Goal: Transaction & Acquisition: Purchase product/service

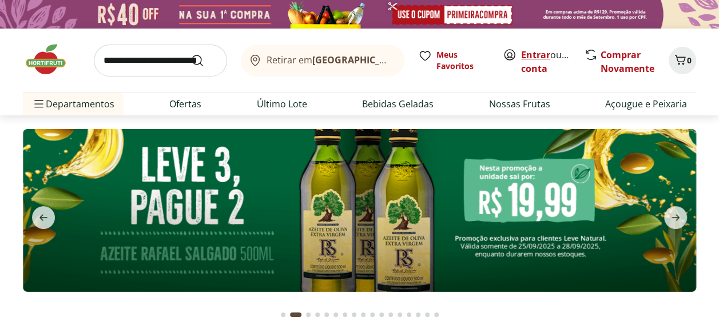
click at [535, 57] on link "Entrar" at bounding box center [535, 55] width 29 height 13
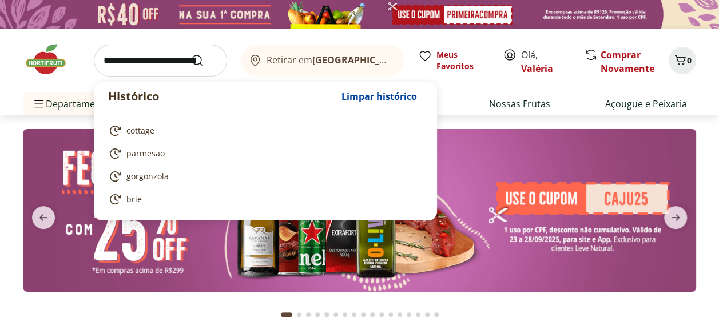
click at [170, 58] on input "search" at bounding box center [160, 61] width 133 height 32
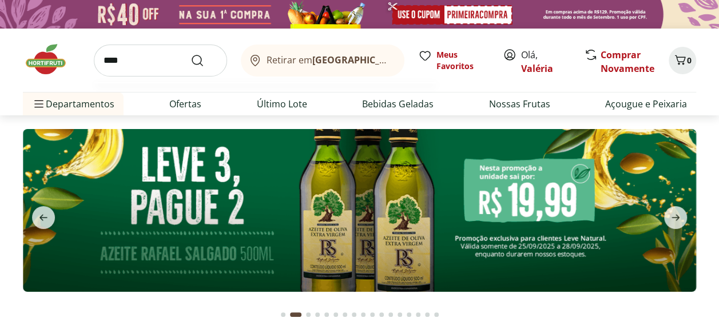
type input "****"
click at [190, 54] on button "Submit Search" at bounding box center [203, 61] width 27 height 14
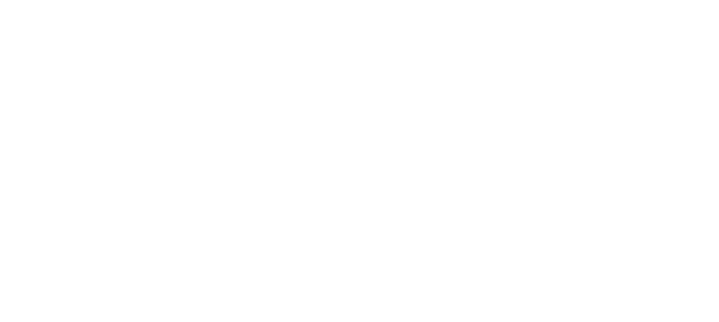
select select "**********"
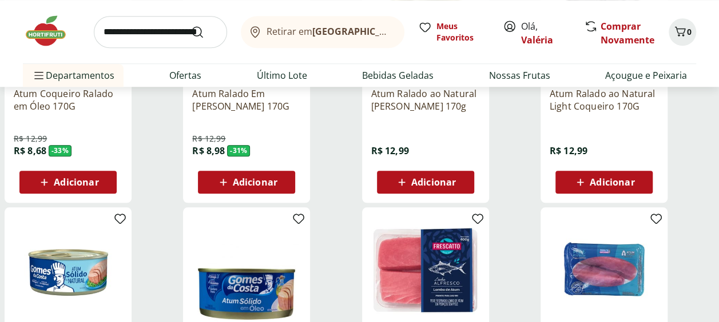
scroll to position [629, 0]
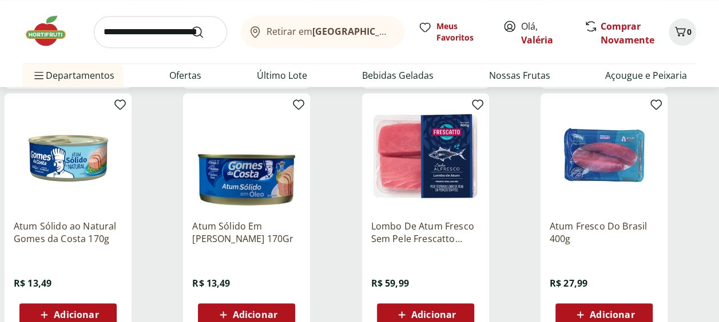
click at [592, 310] on span "Adicionar" at bounding box center [611, 314] width 45 height 9
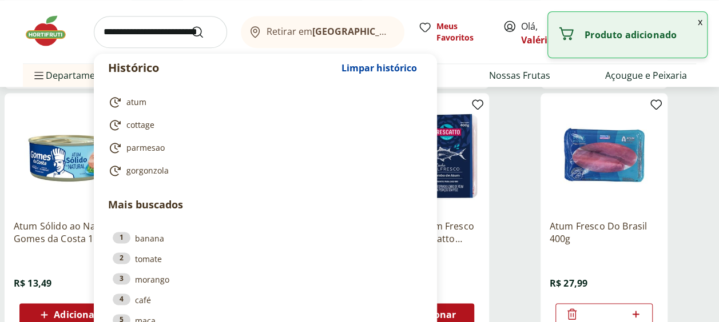
click at [133, 38] on input "search" at bounding box center [160, 32] width 133 height 32
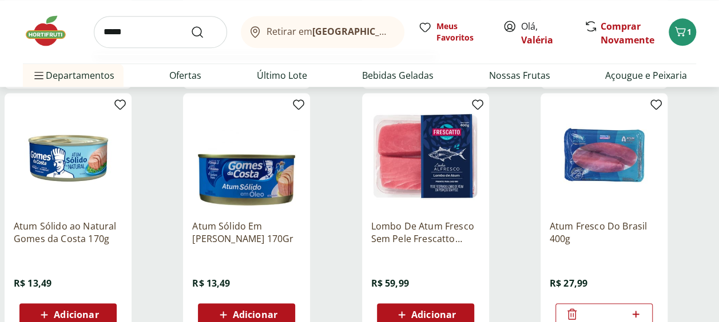
type input "*****"
click at [190, 25] on button "Submit Search" at bounding box center [203, 32] width 27 height 14
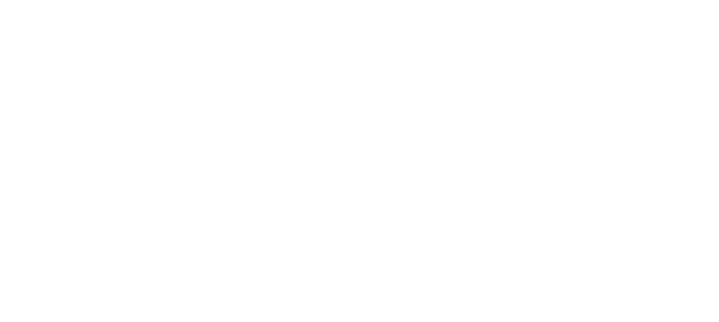
select select "**********"
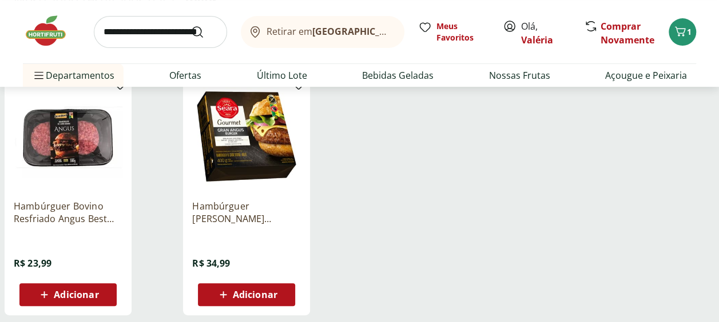
scroll to position [172, 0]
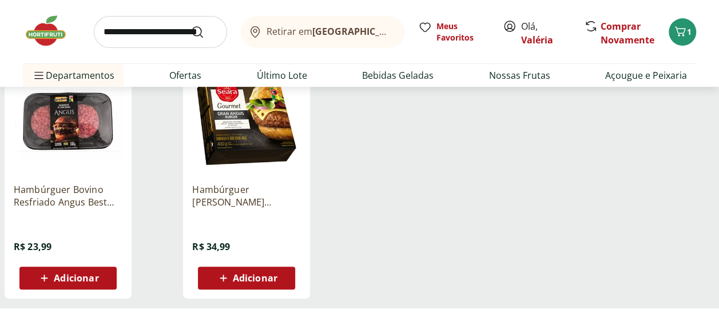
click at [73, 280] on span "Adicionar" at bounding box center [76, 278] width 45 height 9
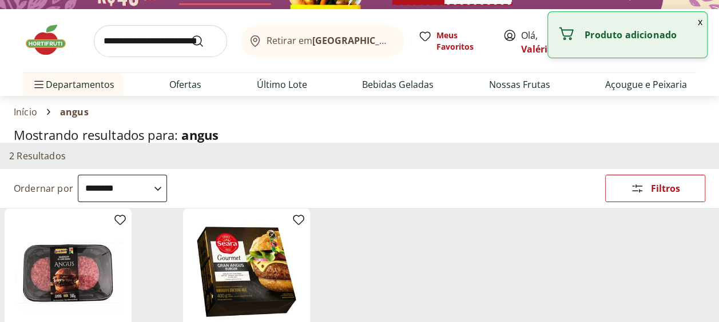
scroll to position [0, 0]
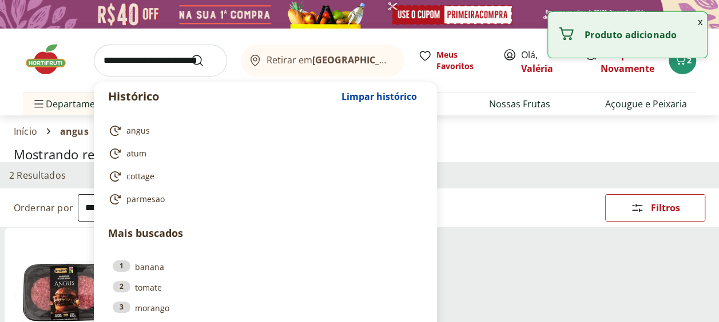
click at [159, 62] on input "search" at bounding box center [160, 61] width 133 height 32
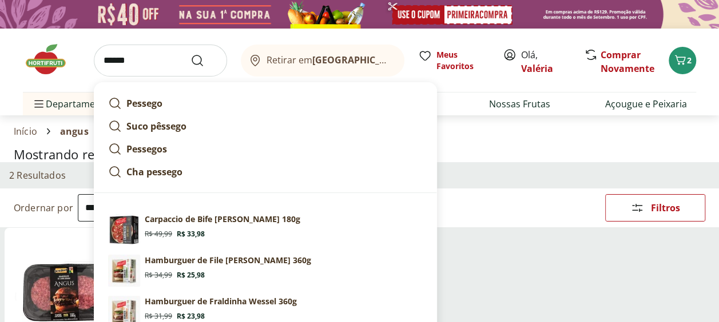
type input "******"
click at [190, 54] on button "Submit Search" at bounding box center [203, 61] width 27 height 14
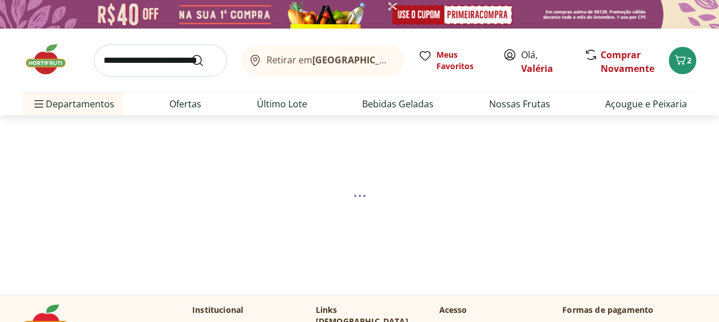
select select "**********"
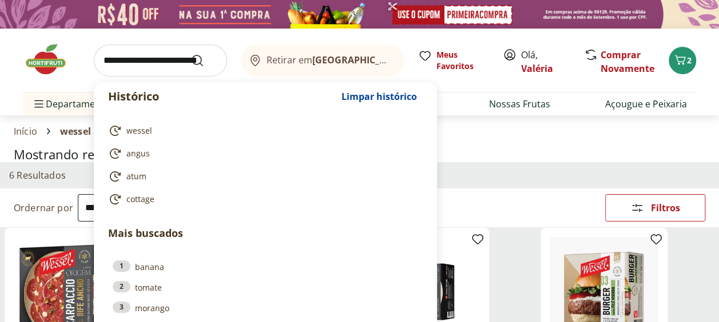
click at [148, 70] on input "search" at bounding box center [160, 61] width 133 height 32
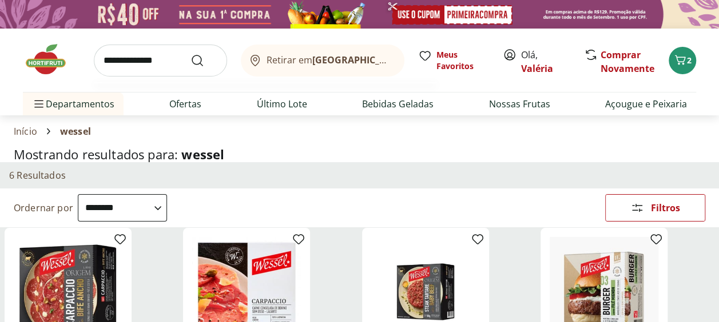
type input "**********"
click at [190, 54] on button "Submit Search" at bounding box center [203, 61] width 27 height 14
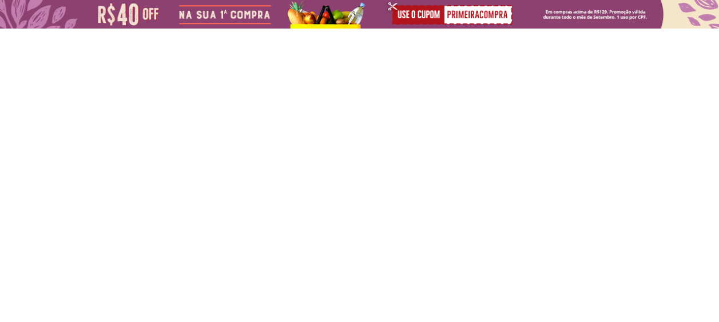
select select "**********"
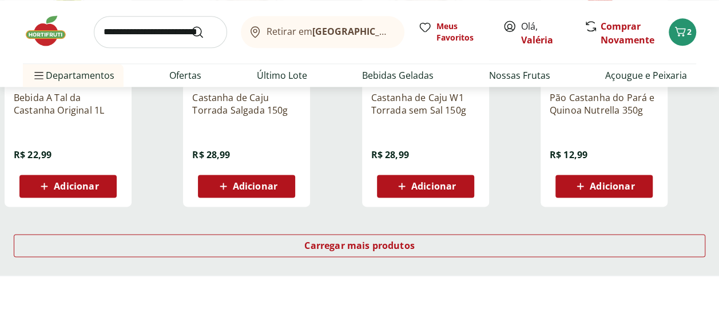
scroll to position [858, 0]
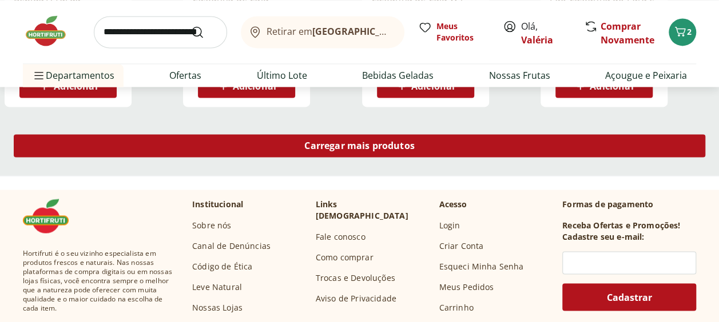
click at [324, 148] on span "Carregar mais produtos" at bounding box center [359, 145] width 110 height 9
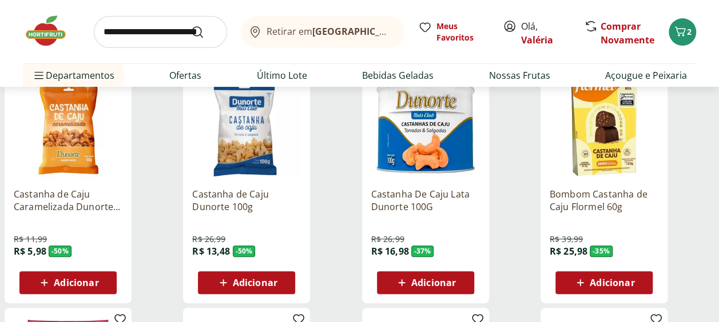
scroll to position [0, 0]
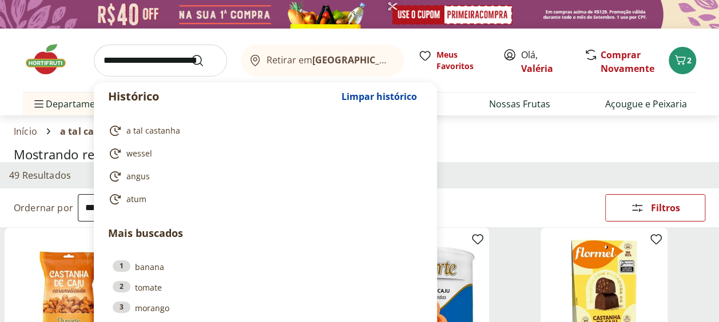
click at [113, 58] on input "search" at bounding box center [160, 61] width 133 height 32
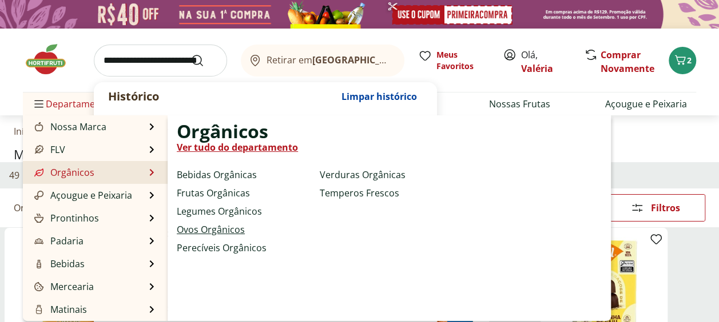
click at [236, 228] on link "Ovos Orgânicos" at bounding box center [211, 230] width 68 height 14
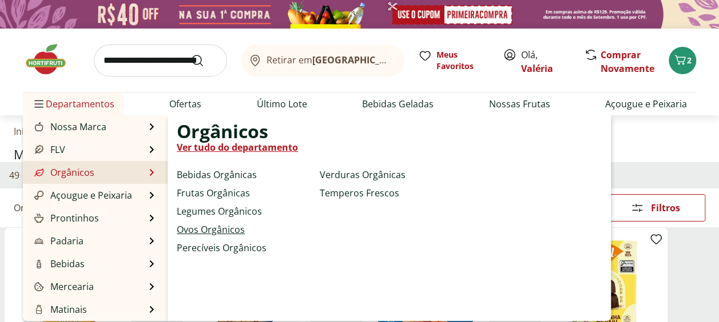
select select "**********"
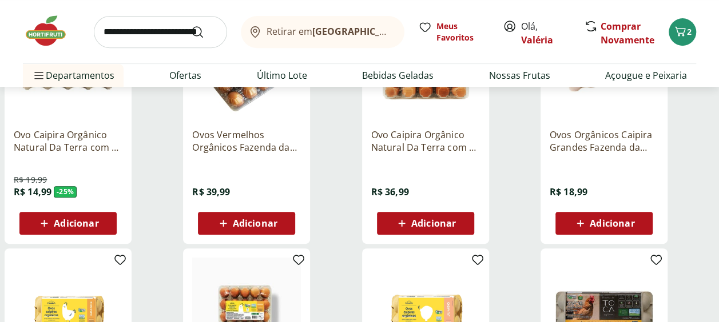
scroll to position [229, 0]
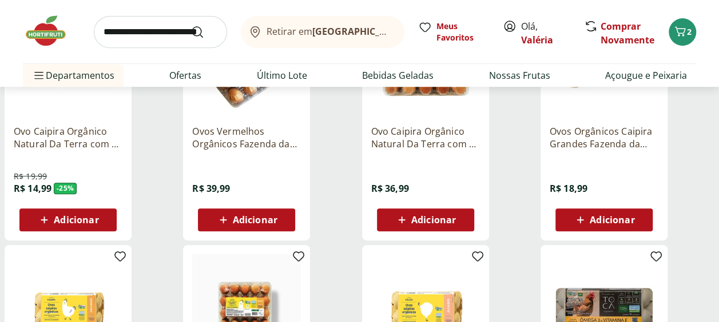
click at [82, 217] on span "Adicionar" at bounding box center [76, 220] width 45 height 9
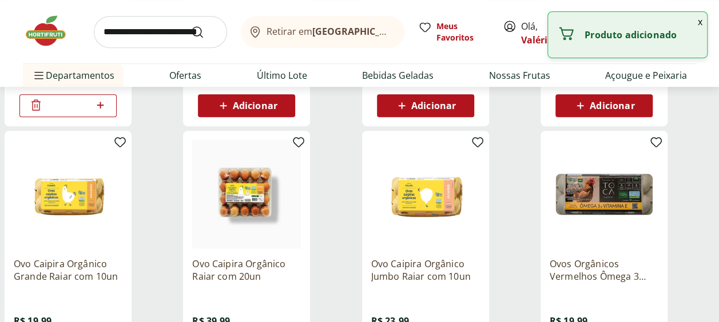
scroll to position [400, 0]
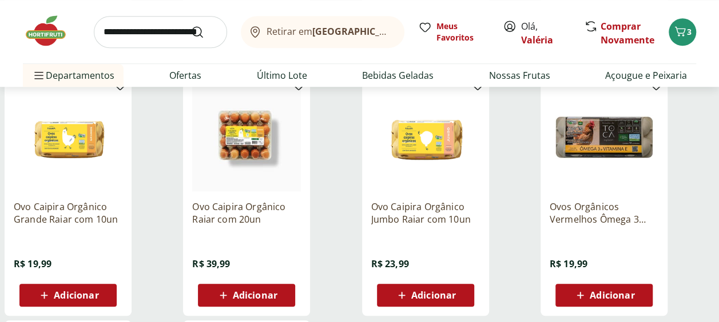
click at [102, 288] on div "Adicionar" at bounding box center [68, 295] width 79 height 21
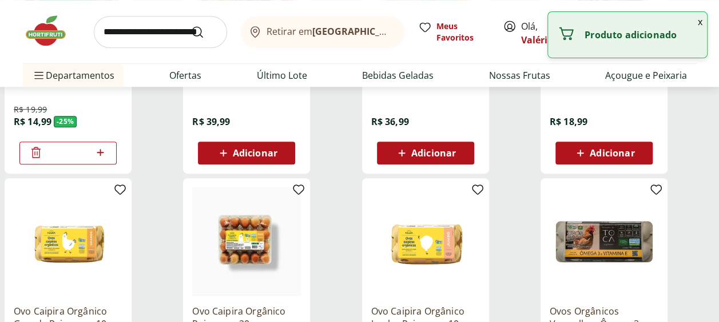
scroll to position [172, 0]
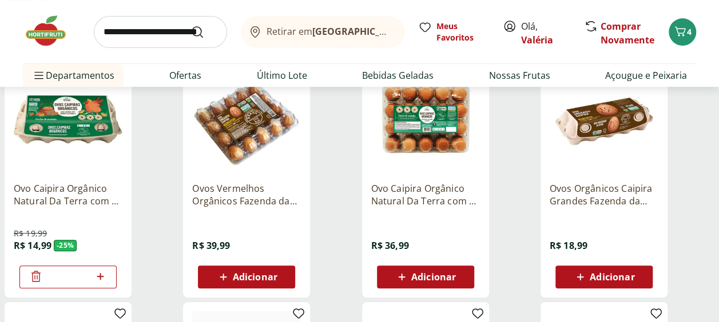
click at [617, 283] on span "Adicionar" at bounding box center [603, 277] width 61 height 14
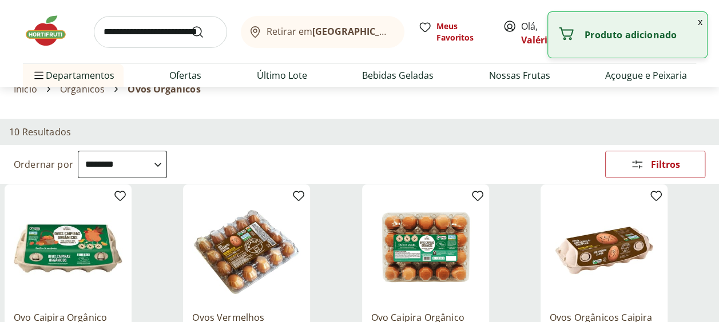
scroll to position [0, 0]
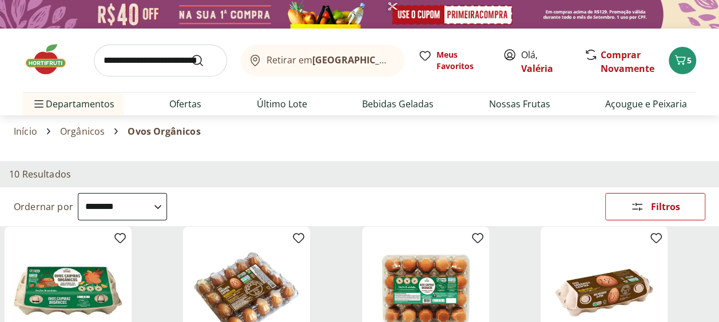
click at [178, 61] on input "search" at bounding box center [160, 61] width 133 height 32
type input "*****"
click at [190, 54] on button "Submit Search" at bounding box center [203, 61] width 27 height 14
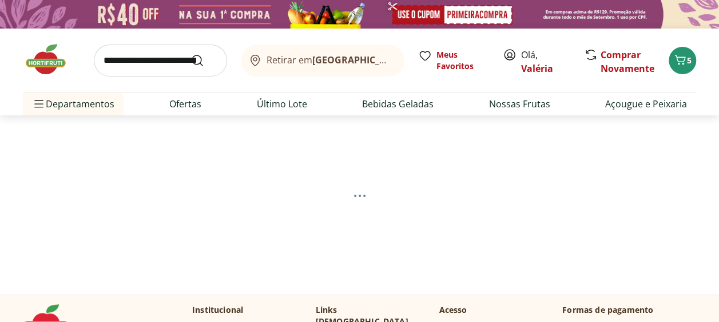
select select "**********"
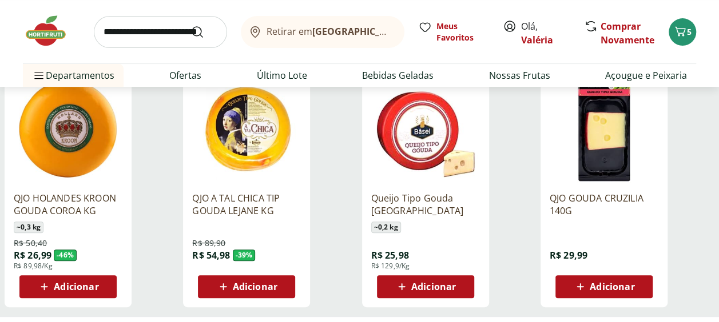
scroll to position [172, 0]
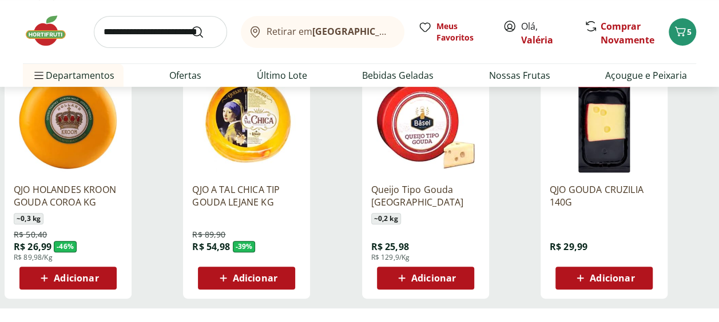
click at [61, 278] on span "Adicionar" at bounding box center [76, 278] width 45 height 9
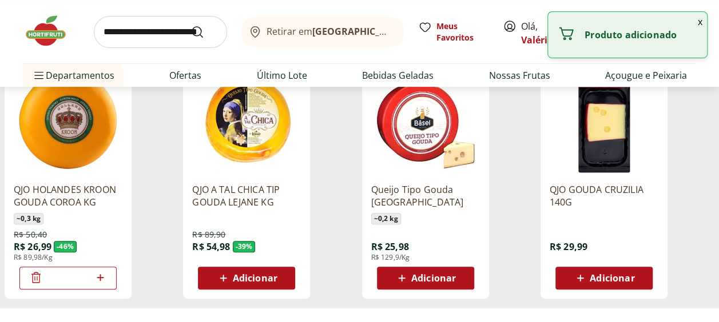
click at [276, 272] on span "Adicionar" at bounding box center [246, 279] width 61 height 14
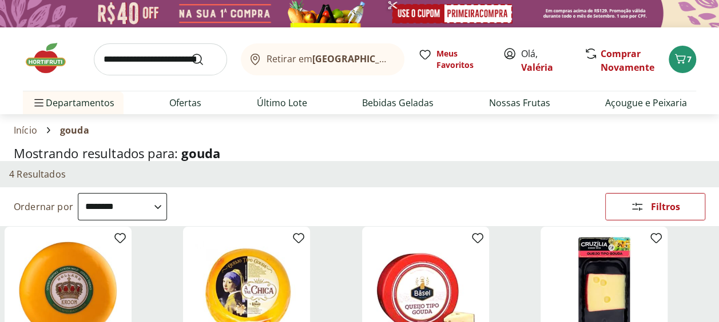
scroll to position [0, 0]
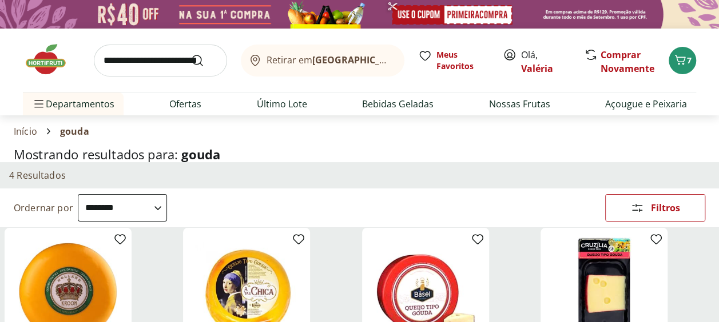
click at [121, 59] on input "search" at bounding box center [160, 61] width 133 height 32
type input "*******"
click at [190, 54] on button "Submit Search" at bounding box center [203, 61] width 27 height 14
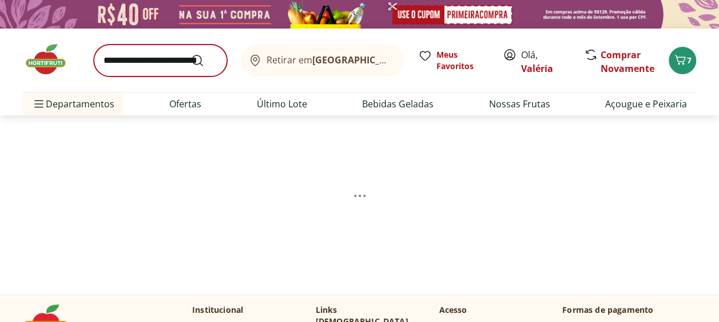
select select "**********"
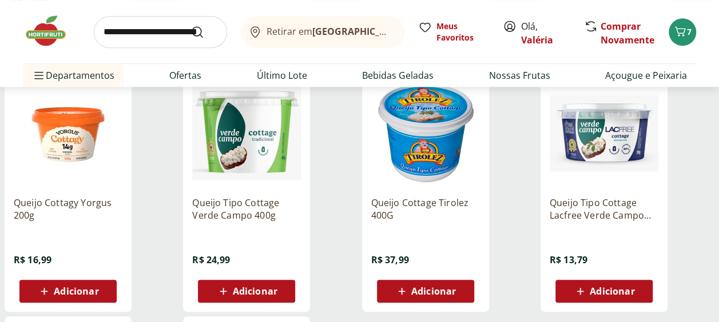
scroll to position [457, 0]
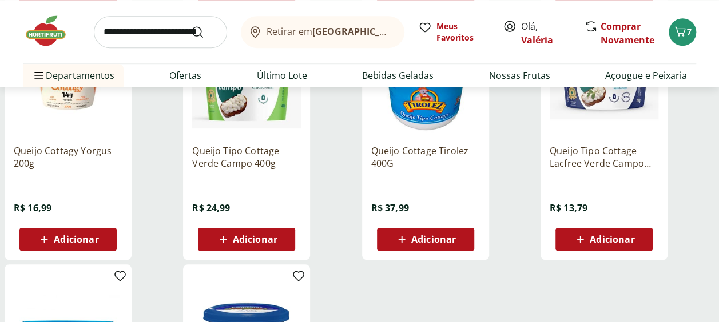
click at [250, 235] on span "Adicionar" at bounding box center [255, 239] width 45 height 9
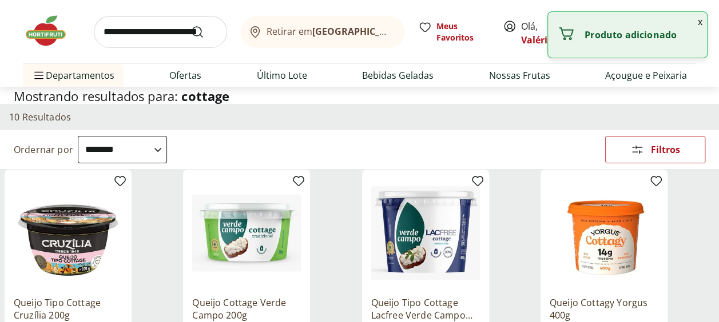
scroll to position [0, 0]
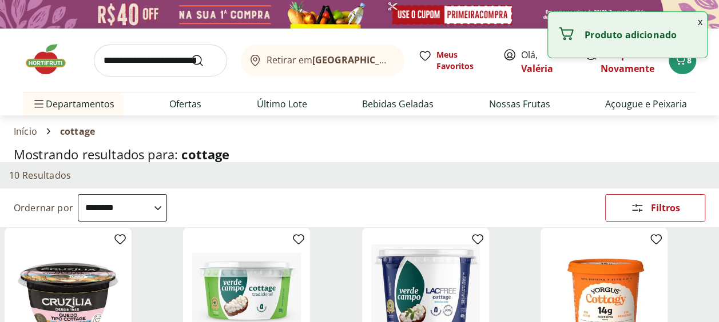
click at [144, 69] on input "search" at bounding box center [160, 61] width 133 height 32
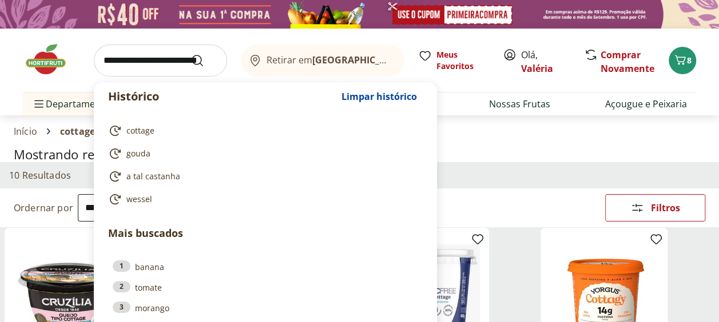
click at [144, 69] on input "search" at bounding box center [160, 61] width 133 height 32
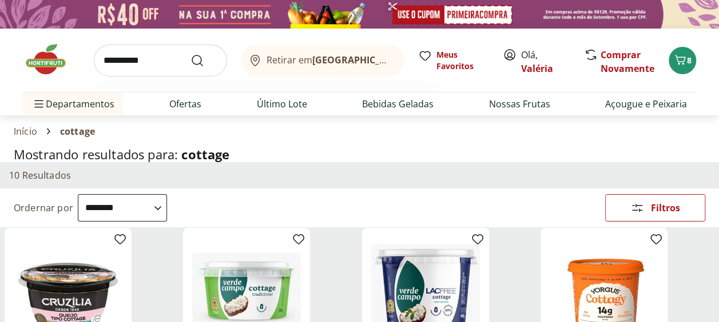
type input "**********"
click at [190, 54] on button "Submit Search" at bounding box center [203, 61] width 27 height 14
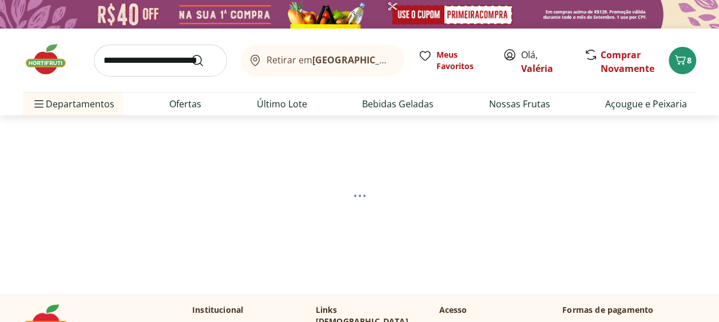
select select "**********"
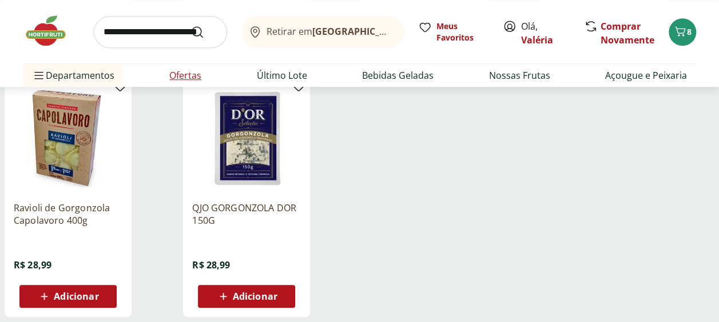
scroll to position [114, 0]
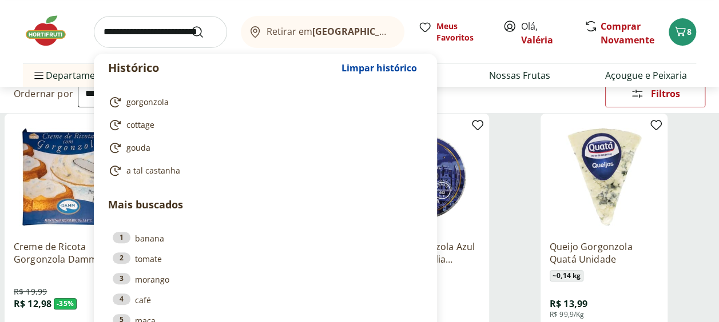
click at [131, 41] on input "search" at bounding box center [160, 32] width 133 height 32
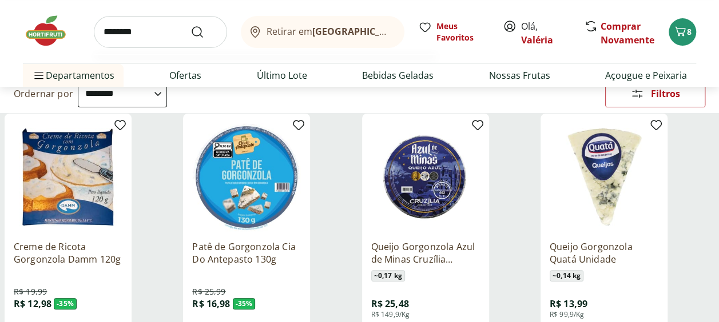
type input "********"
click at [190, 25] on button "Submit Search" at bounding box center [203, 32] width 27 height 14
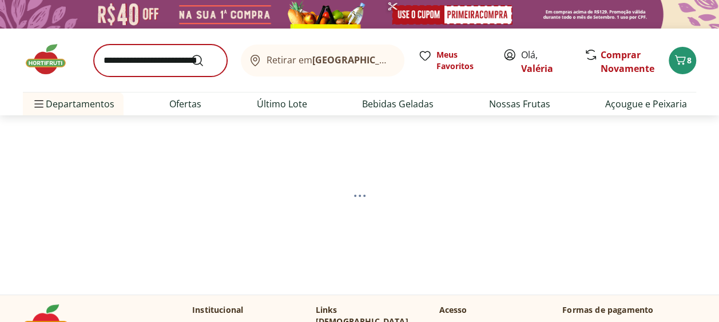
select select "**********"
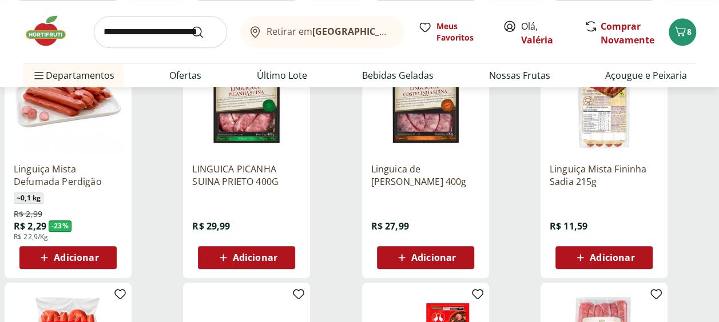
scroll to position [457, 0]
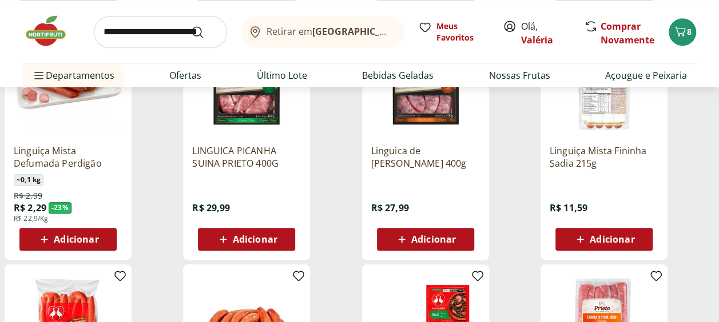
click at [454, 241] on span "Adicionar" at bounding box center [433, 239] width 45 height 9
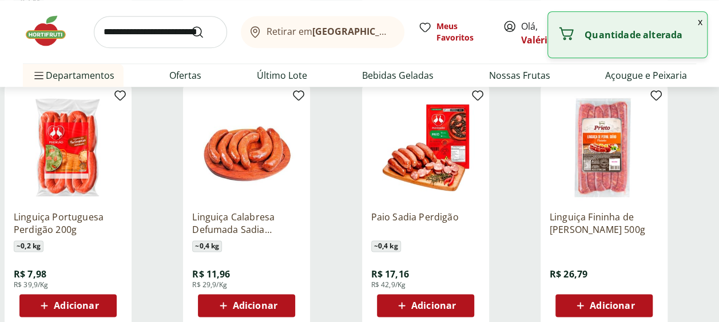
scroll to position [743, 0]
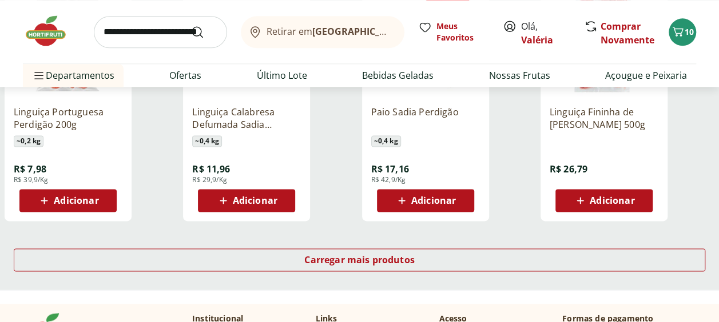
click at [437, 281] on div "Carregar mais produtos" at bounding box center [359, 262] width 719 height 55
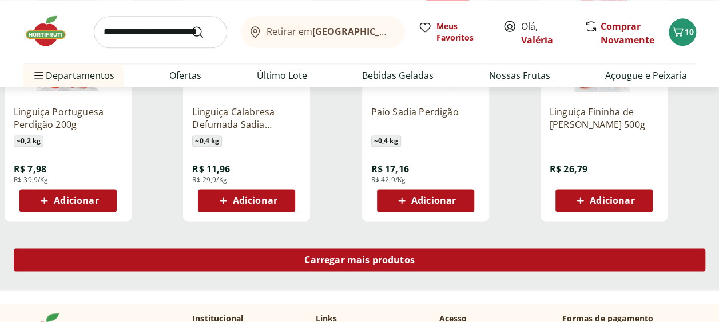
click at [446, 265] on div "Carregar mais produtos" at bounding box center [359, 260] width 691 height 23
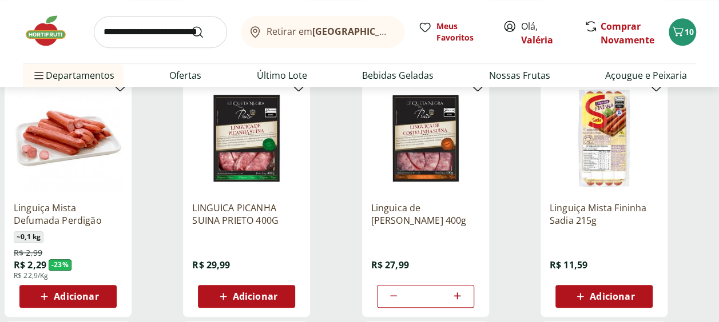
scroll to position [457, 0]
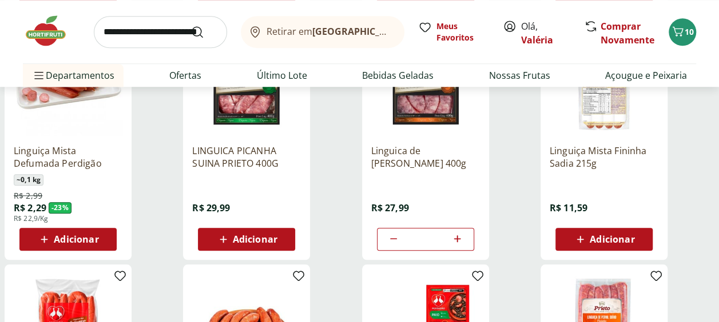
click at [247, 242] on span "Adicionar" at bounding box center [255, 239] width 45 height 9
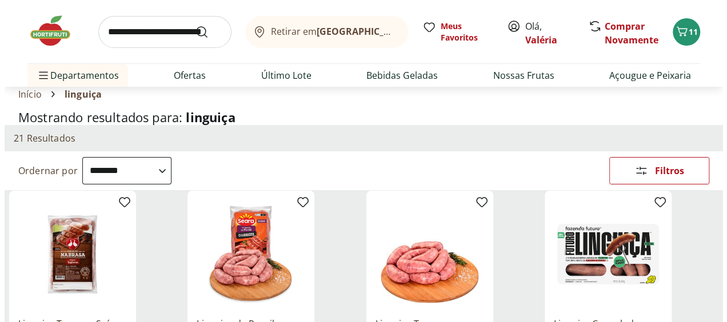
scroll to position [0, 0]
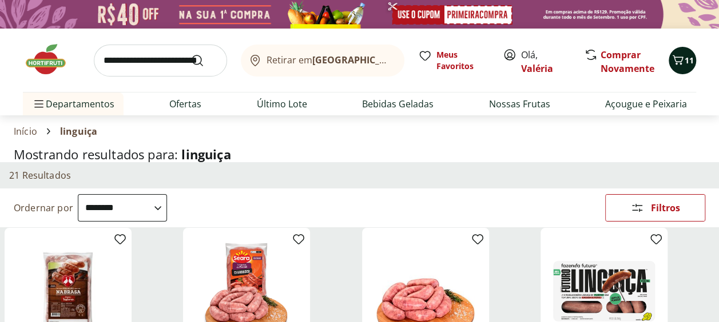
click at [677, 61] on icon "Carrinho" at bounding box center [678, 60] width 14 height 14
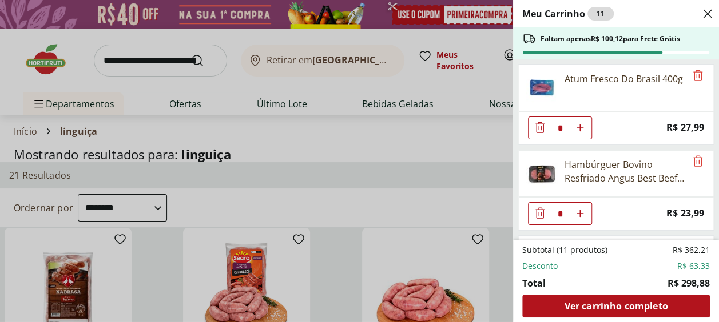
click at [677, 61] on div "Meu Carrinho 11 Faltam apenas R$ 100,12 para Frete Grátis Atum Fresco Do Brasil…" at bounding box center [359, 161] width 719 height 322
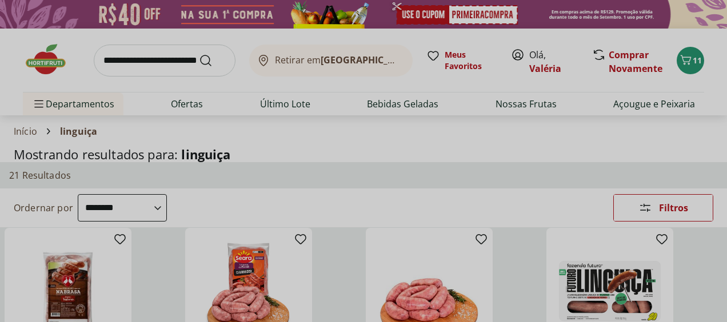
click at [676, 63] on div "Meu Carrinho 11 Faltam apenas R$ 100,12 para Frete Grátis Atum Fresco Do Brasil…" at bounding box center [363, 161] width 727 height 322
click at [681, 65] on div "Meu Carrinho 11 Faltam apenas R$ 100,12 para Frete Grátis Atum Fresco Do Brasil…" at bounding box center [363, 161] width 727 height 322
click at [521, 144] on div "Meu Carrinho 11 Faltam apenas R$ 100,12 para Frete Grátis Atum Fresco Do Brasil…" at bounding box center [363, 161] width 727 height 322
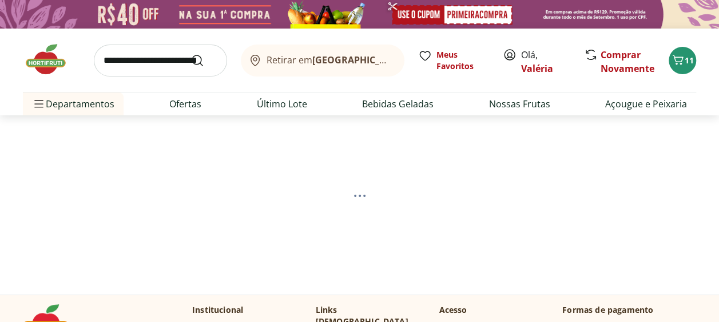
select select "**********"
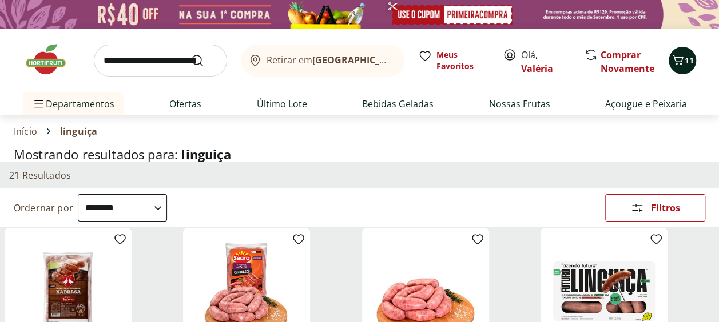
click at [671, 60] on icon "Carrinho" at bounding box center [678, 60] width 14 height 14
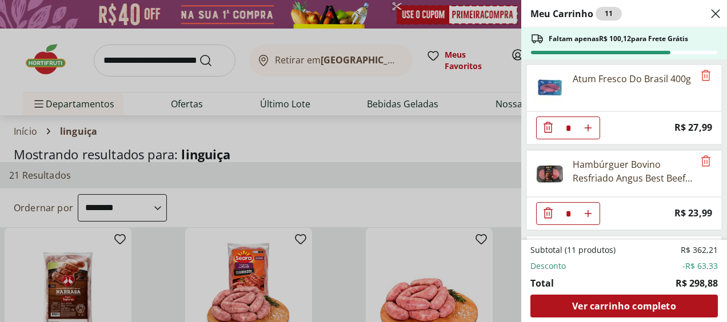
click at [325, 140] on div "Meu Carrinho 11 Faltam apenas R$ 100,12 para Frete Grátis Atum Fresco Do Brasil…" at bounding box center [363, 161] width 727 height 322
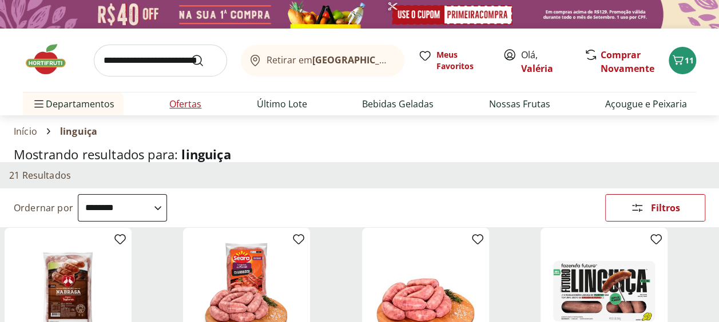
click at [200, 103] on link "Ofertas" at bounding box center [185, 104] width 32 height 14
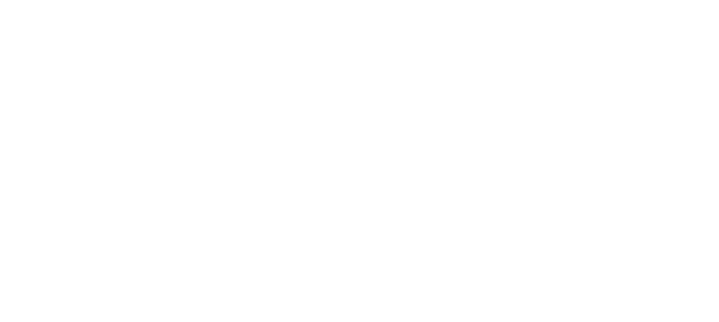
select select "**********"
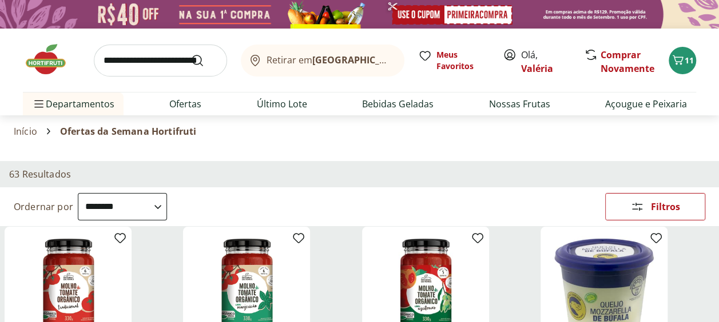
scroll to position [229, 0]
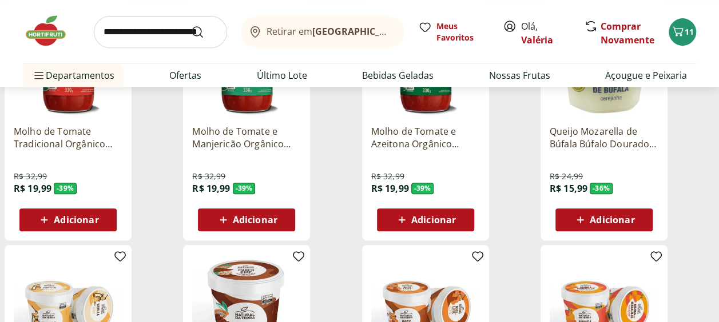
click at [597, 138] on p "Queijo Mozarella de Búfala Búfalo Dourado 150g" at bounding box center [603, 137] width 109 height 25
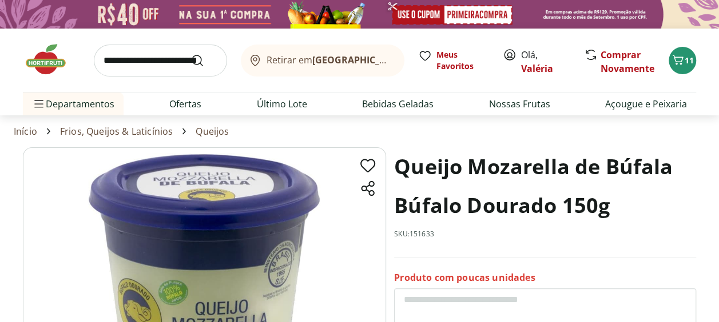
select select "**********"
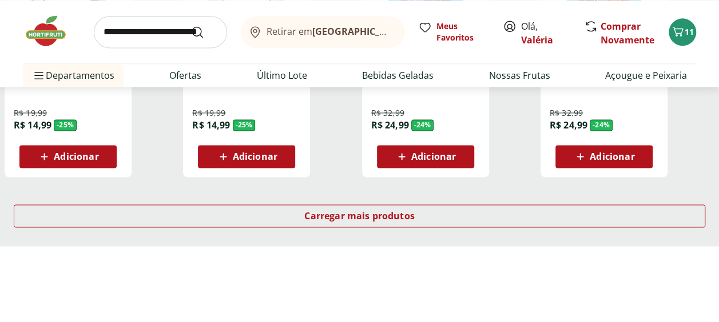
scroll to position [800, 0]
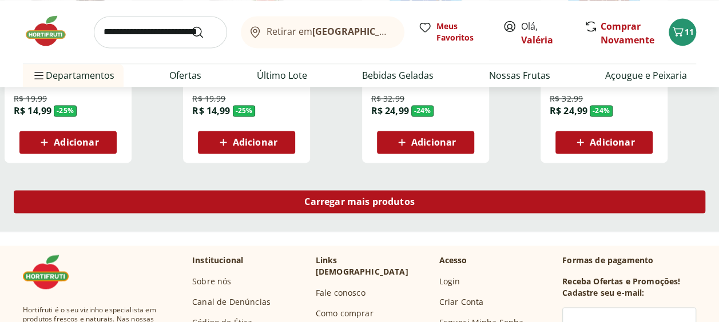
click at [375, 206] on span "Carregar mais produtos" at bounding box center [359, 201] width 110 height 9
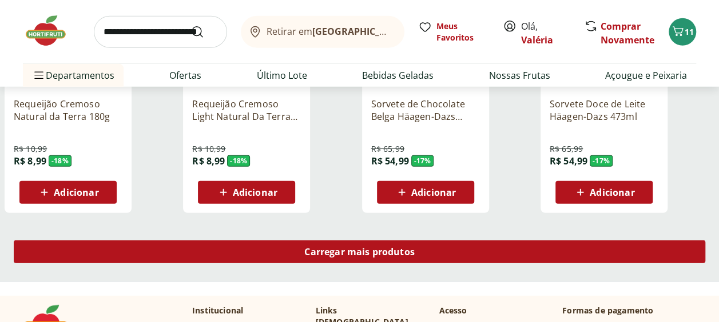
scroll to position [1601, 0]
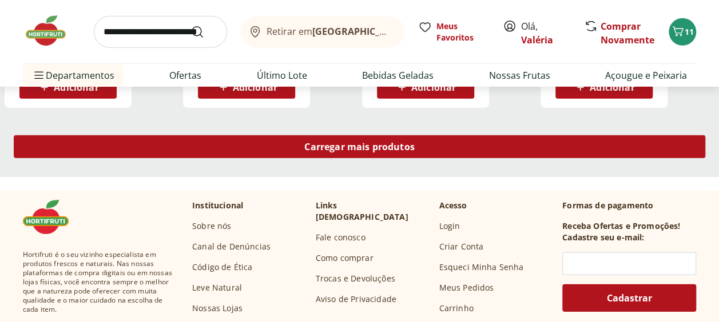
click at [404, 140] on div "Carregar mais produtos" at bounding box center [359, 146] width 691 height 23
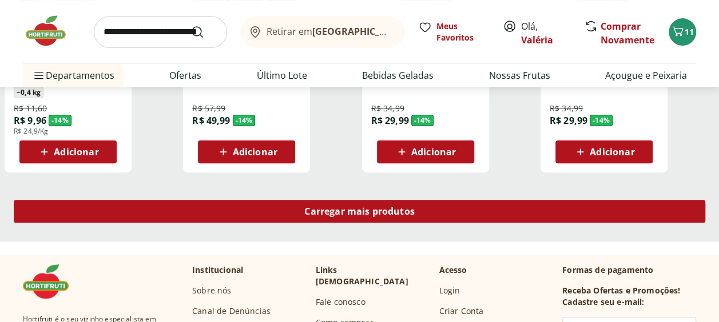
scroll to position [2287, 0]
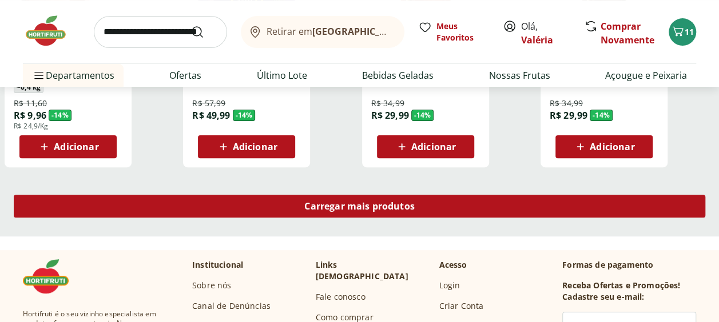
click at [400, 197] on div "Carregar mais produtos" at bounding box center [359, 206] width 691 height 23
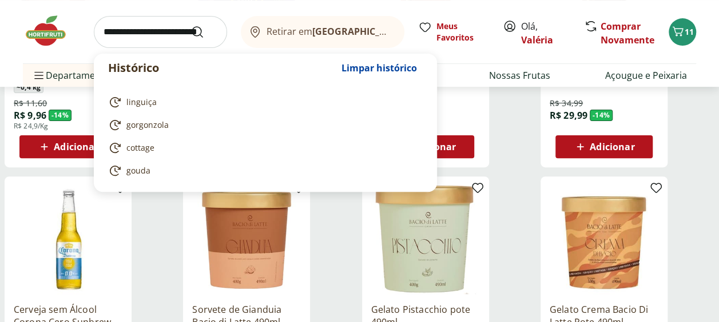
click at [157, 27] on input "search" at bounding box center [160, 32] width 133 height 32
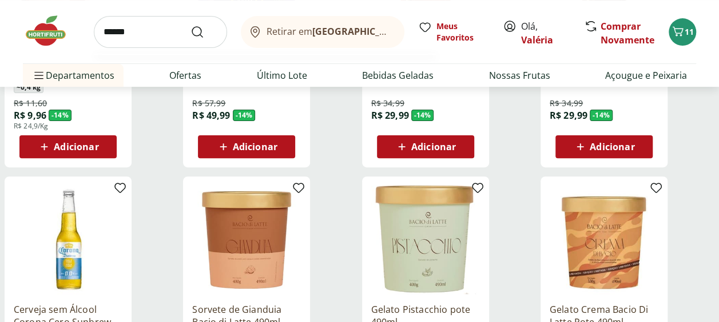
type input "******"
click at [190, 25] on button "Submit Search" at bounding box center [203, 32] width 27 height 14
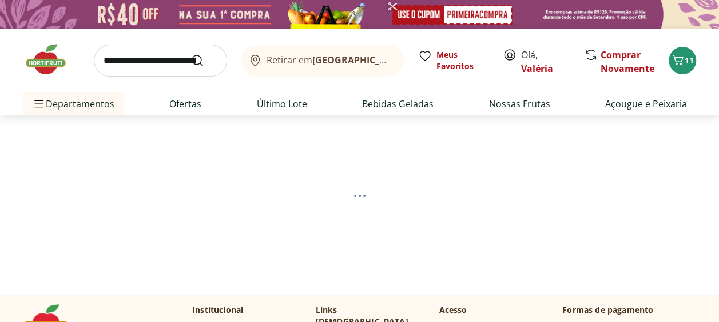
select select "**********"
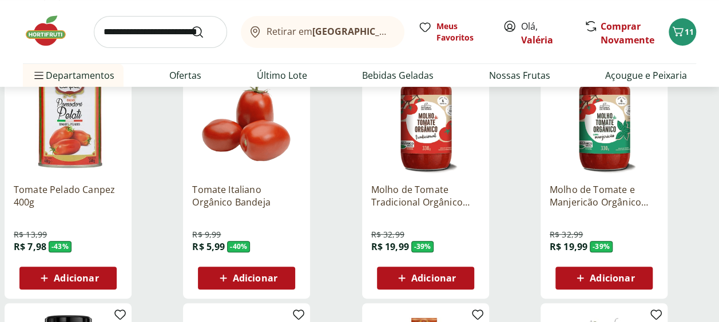
scroll to position [229, 0]
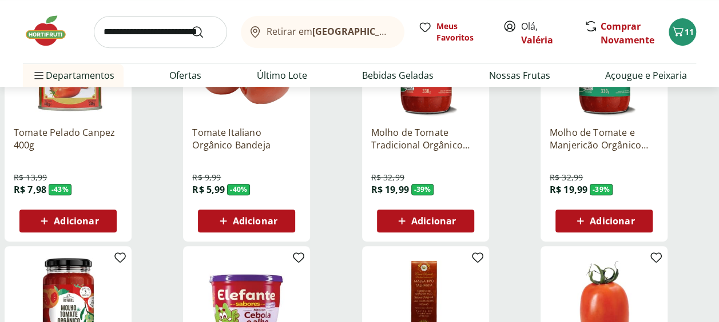
click at [262, 217] on span "Adicionar" at bounding box center [255, 221] width 45 height 9
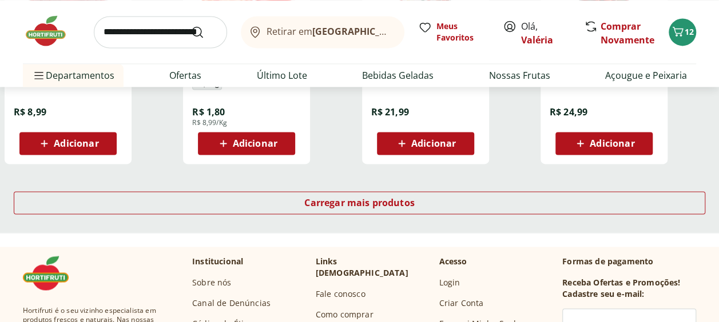
scroll to position [858, 0]
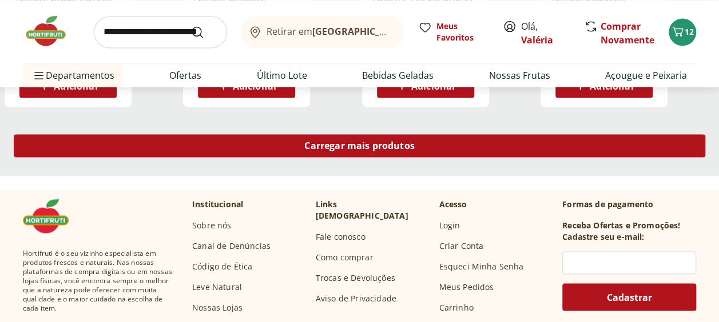
click at [360, 145] on span "Carregar mais produtos" at bounding box center [359, 145] width 110 height 9
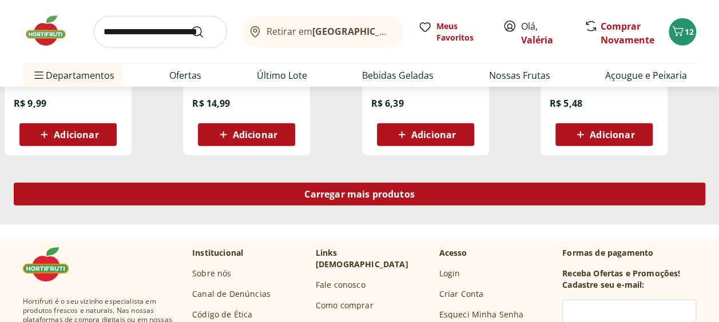
scroll to position [1544, 0]
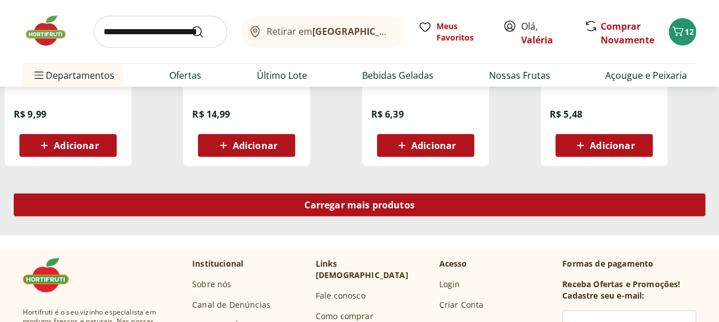
click at [356, 201] on span "Carregar mais produtos" at bounding box center [359, 205] width 110 height 9
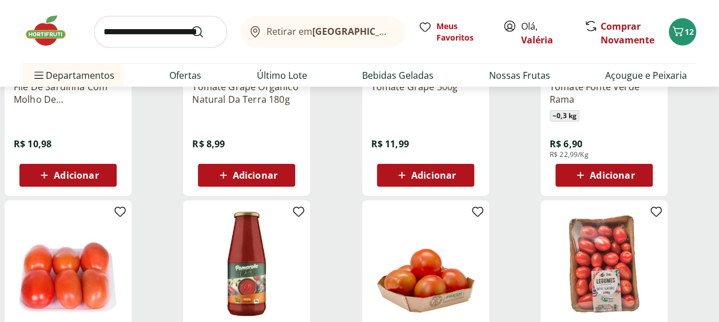
scroll to position [1772, 0]
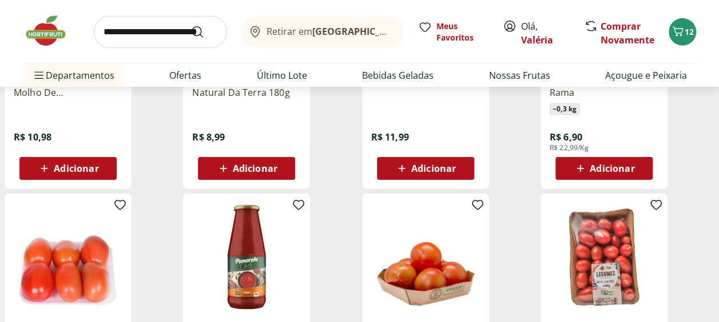
click at [593, 162] on span "Adicionar" at bounding box center [603, 169] width 61 height 14
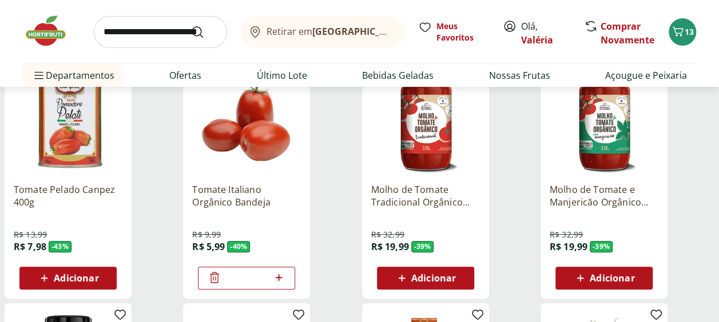
scroll to position [0, 0]
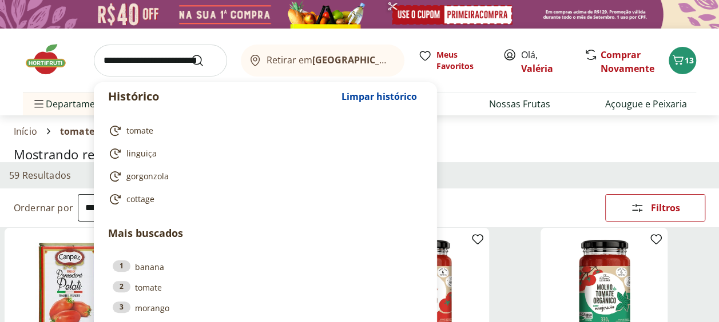
click at [140, 71] on input "search" at bounding box center [160, 61] width 133 height 32
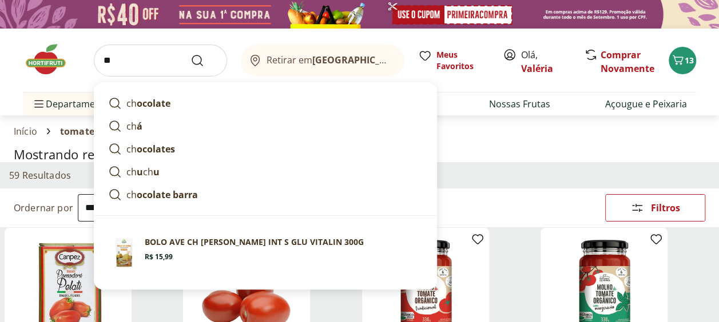
type input "*"
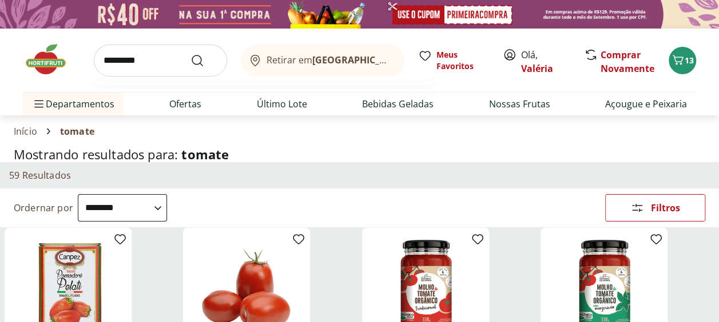
type input "*********"
click at [190, 54] on button "Submit Search" at bounding box center [203, 61] width 27 height 14
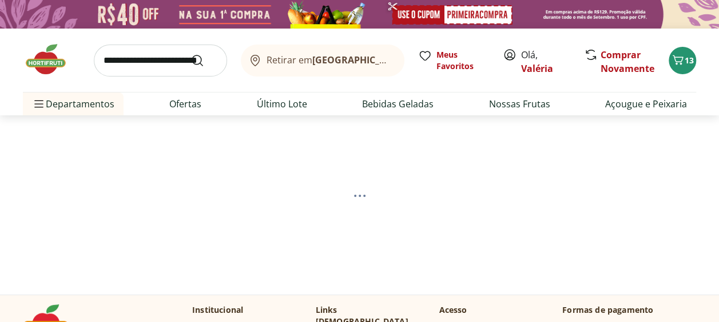
select select "**********"
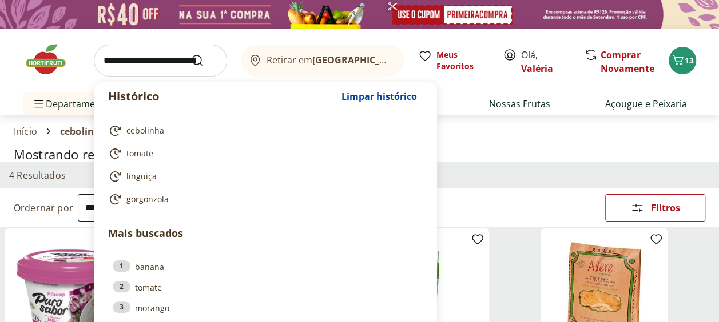
click at [140, 66] on input "search" at bounding box center [160, 61] width 133 height 32
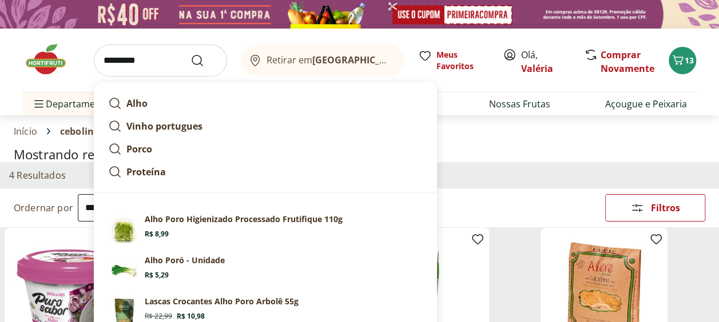
type input "*********"
click at [190, 54] on button "Submit Search" at bounding box center [203, 61] width 27 height 14
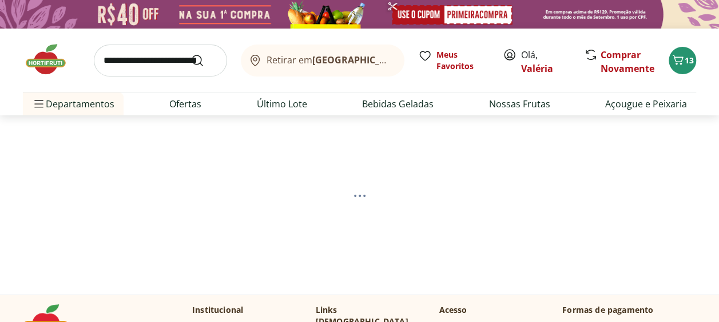
select select "**********"
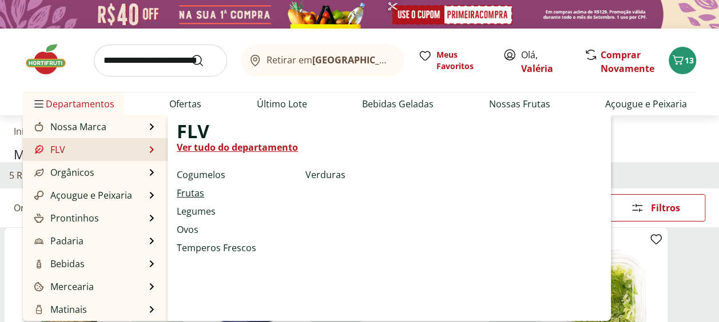
click at [192, 188] on link "Frutas" at bounding box center [190, 193] width 27 height 14
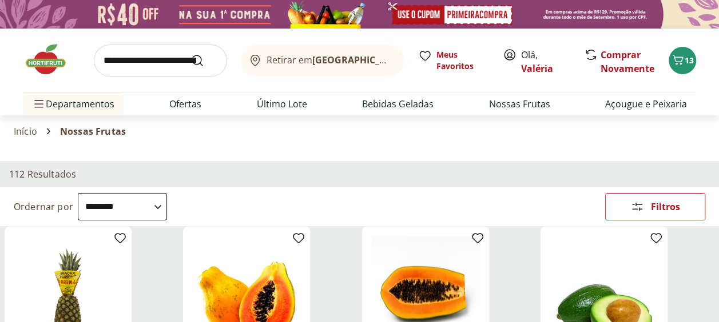
click at [167, 208] on select "**********" at bounding box center [122, 206] width 89 height 27
select select "********"
click at [78, 193] on select "**********" at bounding box center [122, 206] width 89 height 27
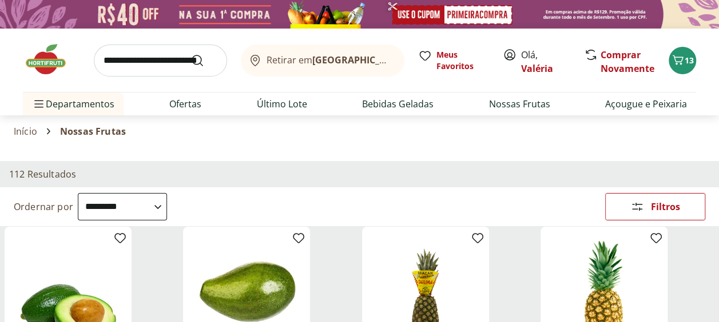
scroll to position [172, 0]
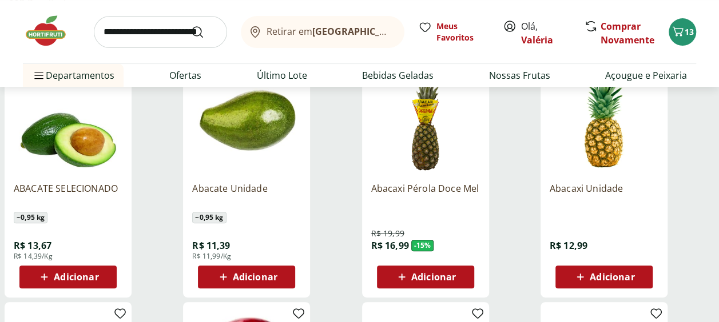
click at [272, 278] on span "Adicionar" at bounding box center [255, 277] width 45 height 9
click at [581, 276] on icon at bounding box center [580, 277] width 14 height 14
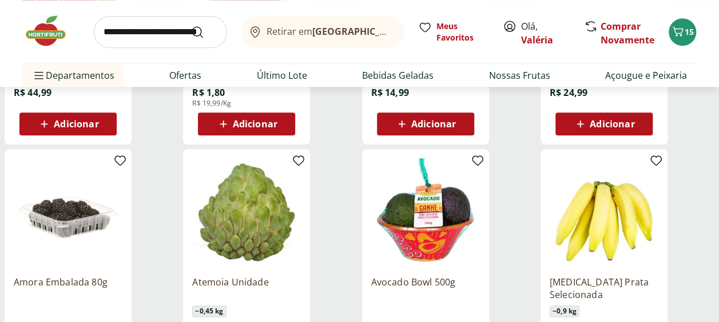
scroll to position [629, 0]
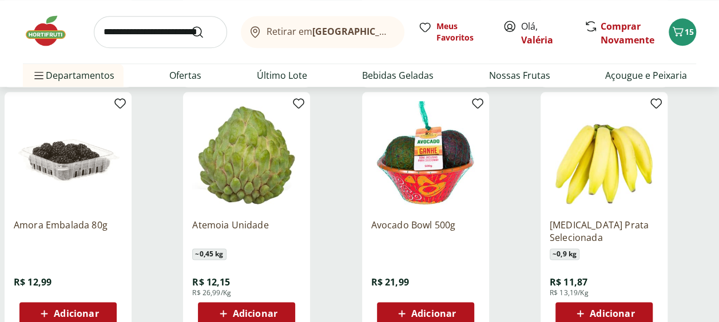
click at [292, 317] on button "Adicionar" at bounding box center [246, 313] width 97 height 23
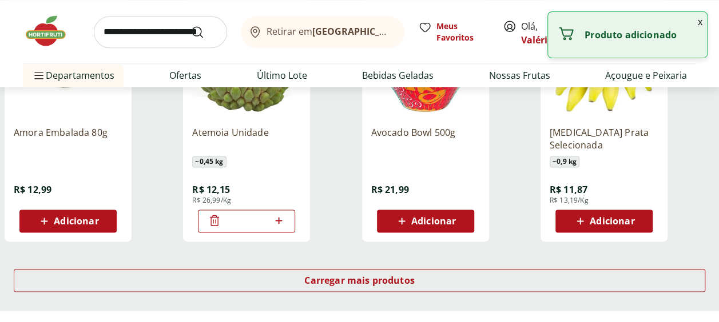
scroll to position [800, 0]
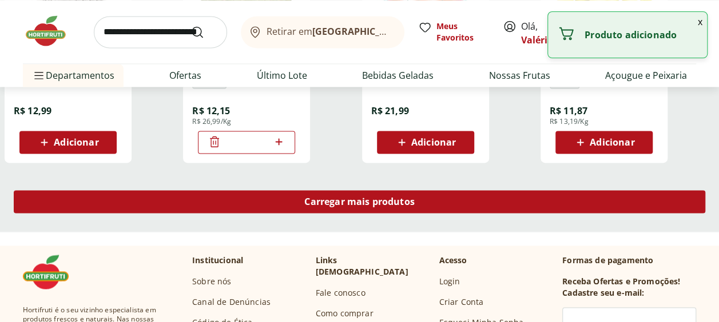
click at [377, 210] on div "Carregar mais produtos" at bounding box center [359, 201] width 691 height 23
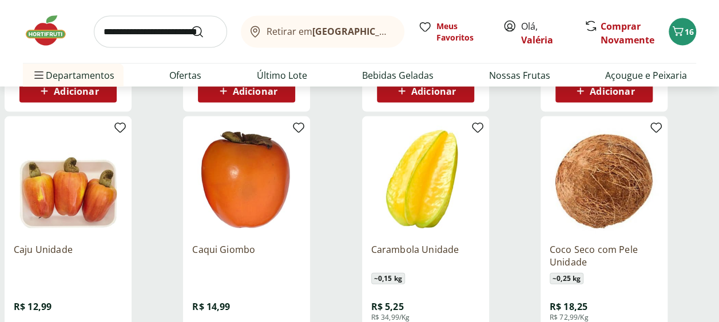
scroll to position [1143, 0]
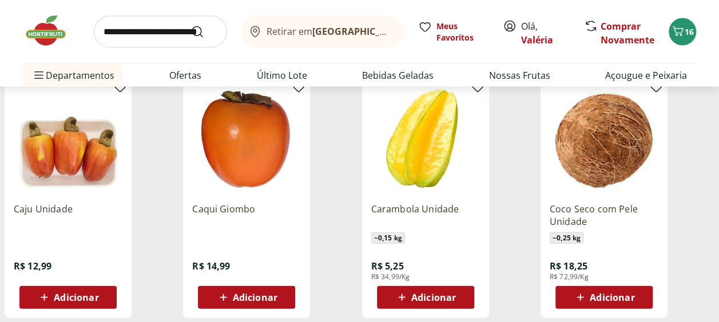
click at [96, 297] on span "Adicionar" at bounding box center [76, 297] width 45 height 9
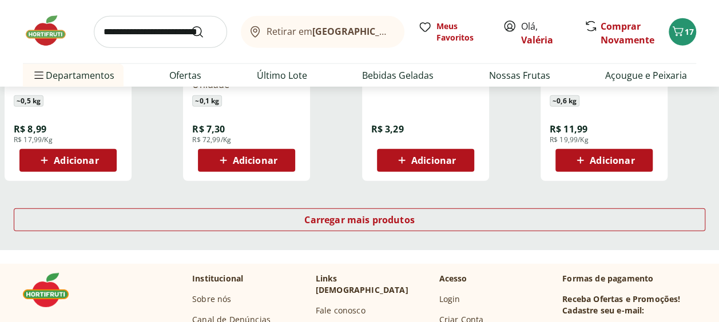
scroll to position [1544, 0]
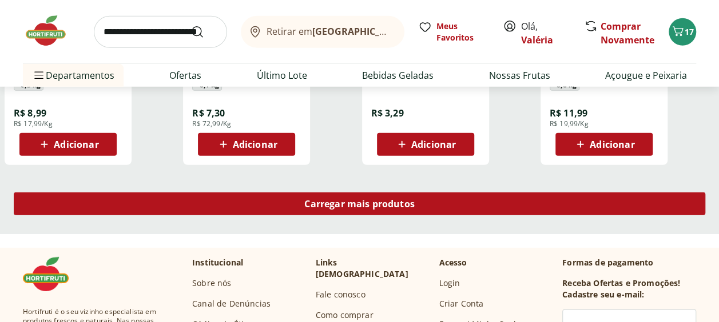
click at [402, 206] on span "Carregar mais produtos" at bounding box center [359, 204] width 110 height 9
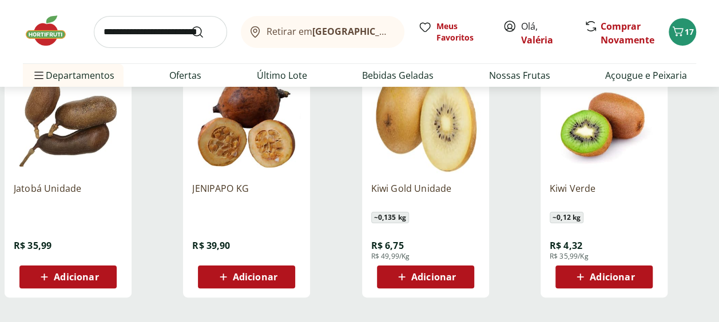
scroll to position [2173, 0]
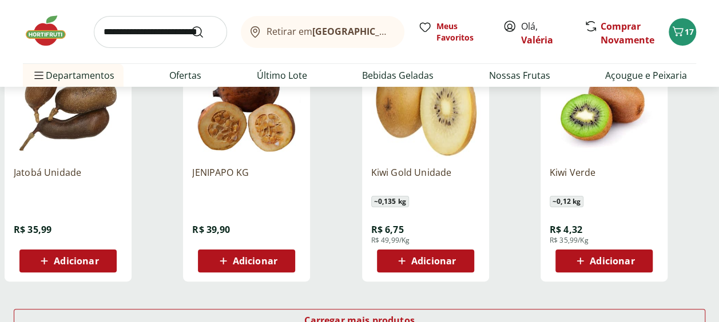
click at [424, 265] on span "Adicionar" at bounding box center [433, 261] width 45 height 9
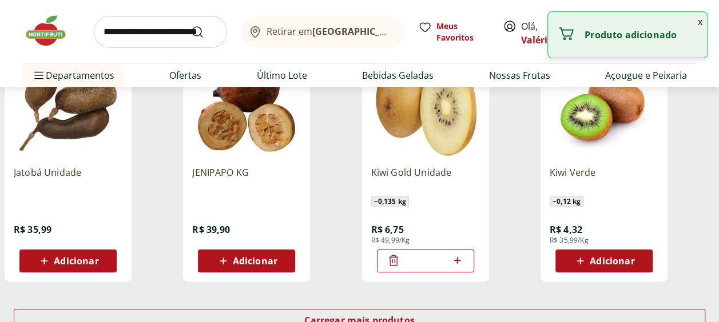
click at [456, 262] on icon at bounding box center [457, 261] width 14 height 14
type input "*"
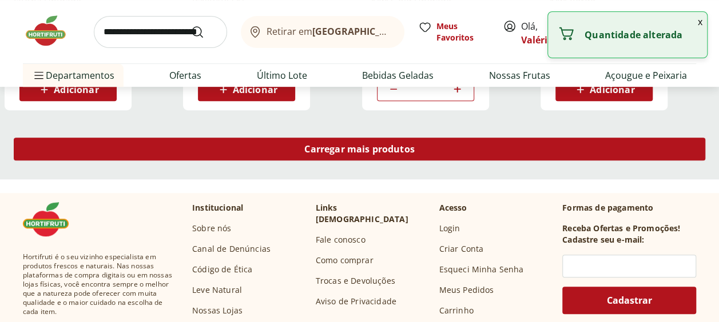
click at [402, 156] on div "Carregar mais produtos" at bounding box center [359, 149] width 691 height 23
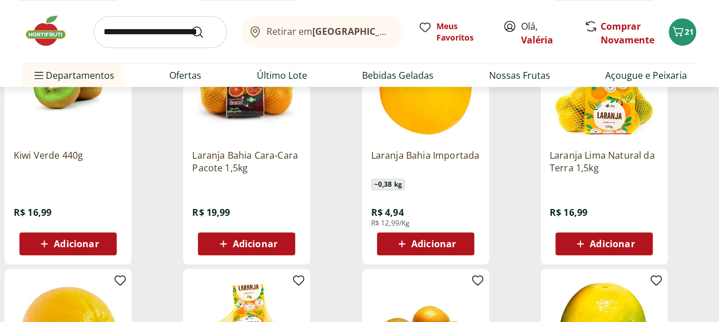
scroll to position [2458, 0]
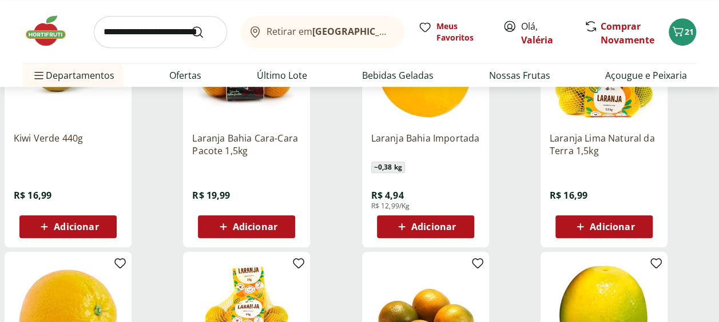
click at [271, 229] on span "Adicionar" at bounding box center [255, 226] width 45 height 9
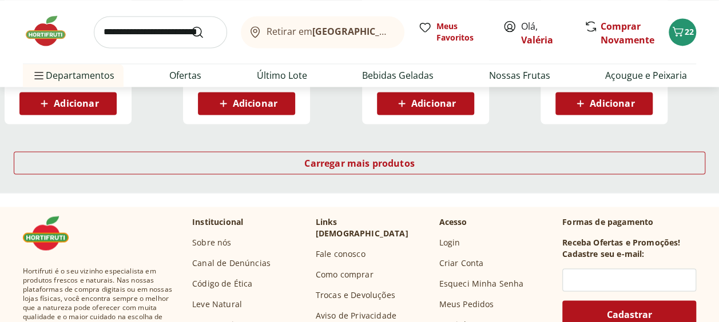
scroll to position [3087, 0]
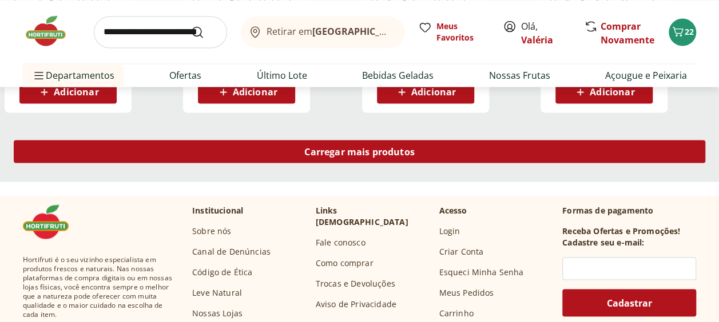
click at [381, 151] on span "Carregar mais produtos" at bounding box center [359, 151] width 110 height 9
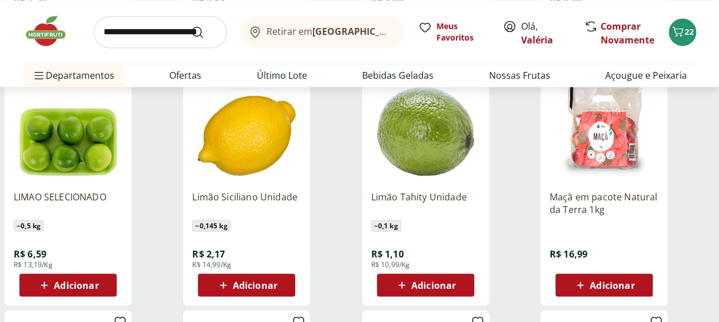
scroll to position [3202, 0]
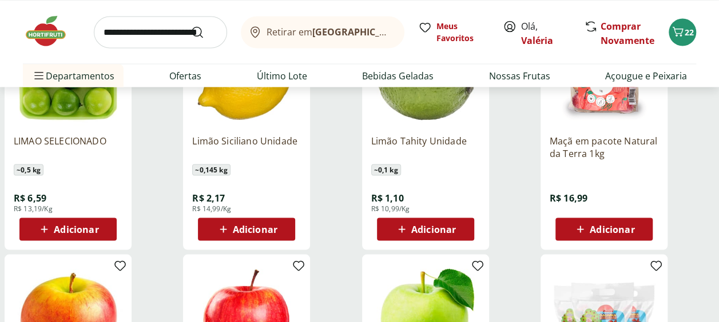
click at [394, 218] on button "Adicionar" at bounding box center [425, 229] width 97 height 23
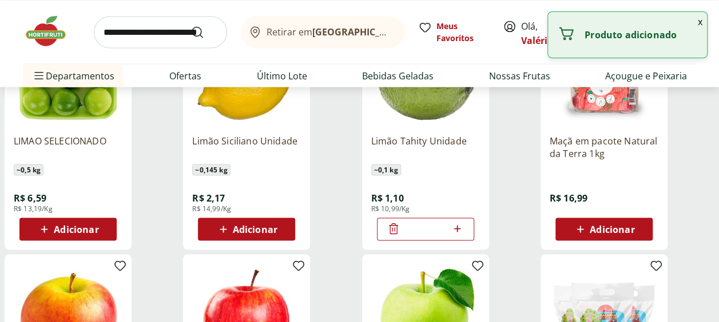
click at [453, 234] on icon at bounding box center [457, 229] width 14 height 14
click at [457, 232] on icon at bounding box center [457, 229] width 14 height 14
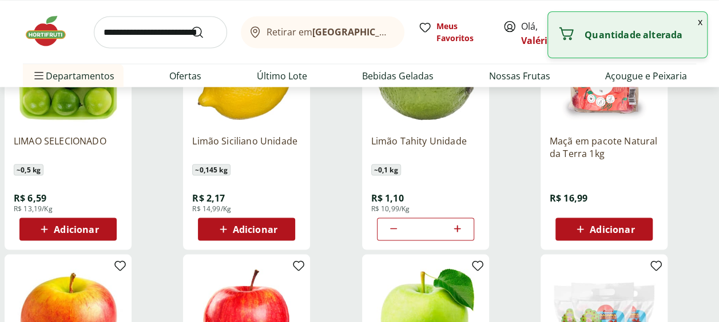
click at [457, 232] on icon at bounding box center [457, 229] width 14 height 14
type input "*"
click at [580, 224] on icon at bounding box center [580, 229] width 14 height 14
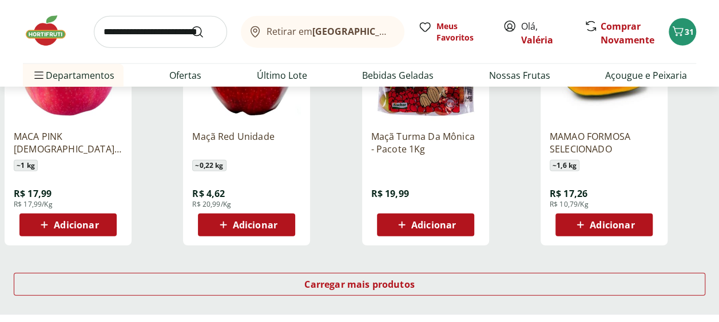
scroll to position [3773, 0]
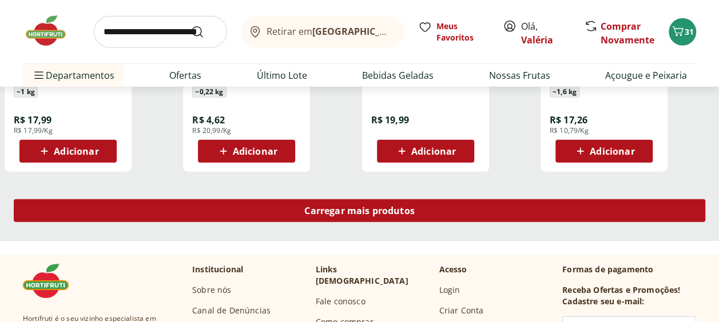
click at [499, 218] on div "Carregar mais produtos" at bounding box center [359, 211] width 691 height 23
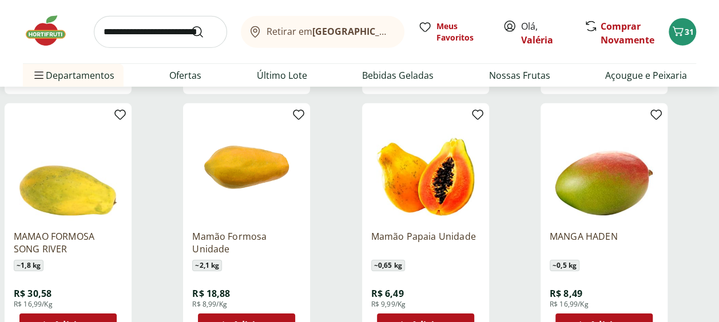
scroll to position [3888, 0]
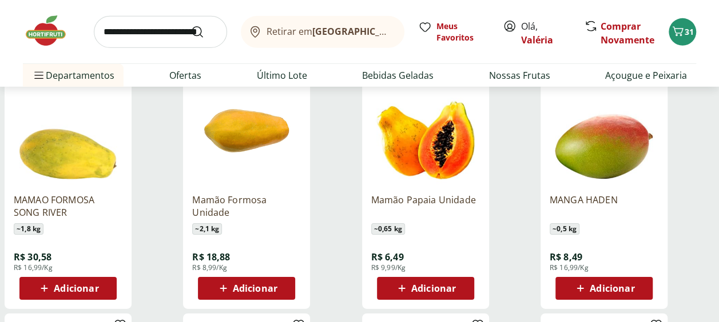
click at [285, 293] on div "Adicionar" at bounding box center [246, 288] width 79 height 21
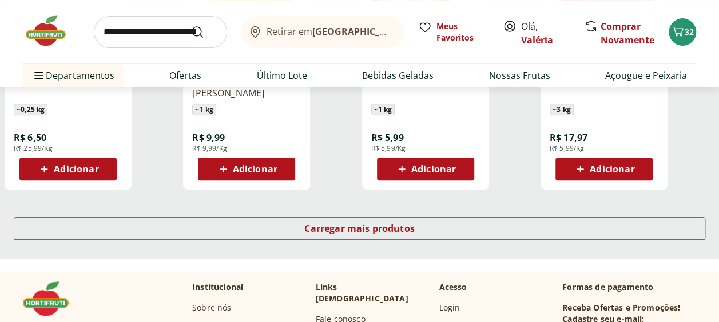
scroll to position [4517, 0]
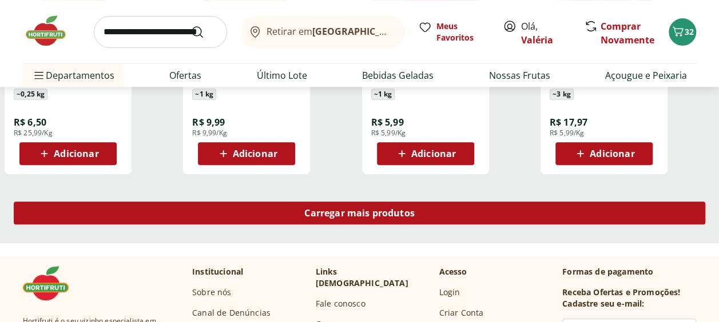
click at [377, 216] on span "Carregar mais produtos" at bounding box center [359, 213] width 110 height 9
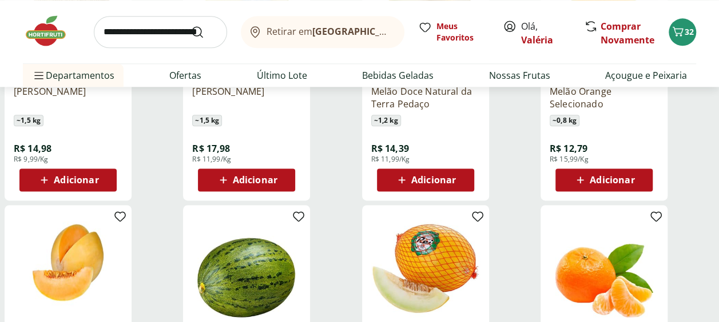
scroll to position [4917, 0]
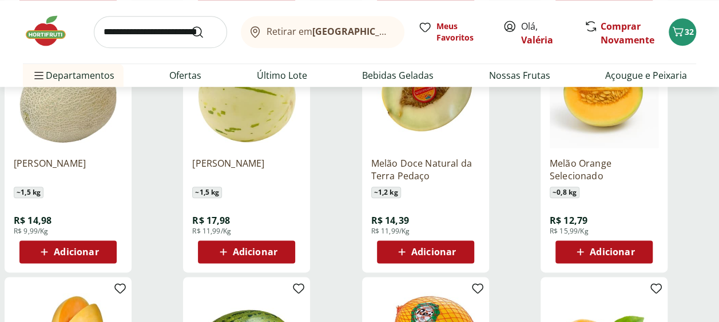
click at [69, 248] on span "Adicionar" at bounding box center [76, 252] width 45 height 9
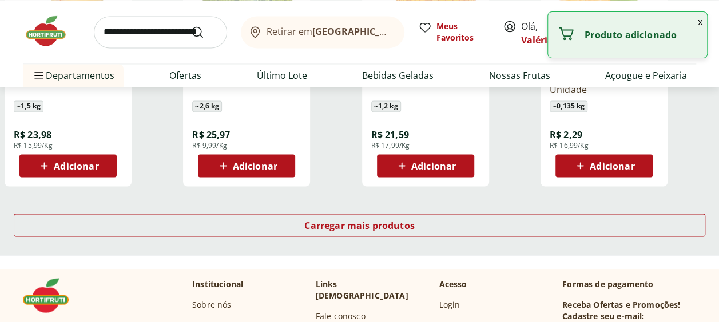
scroll to position [5260, 0]
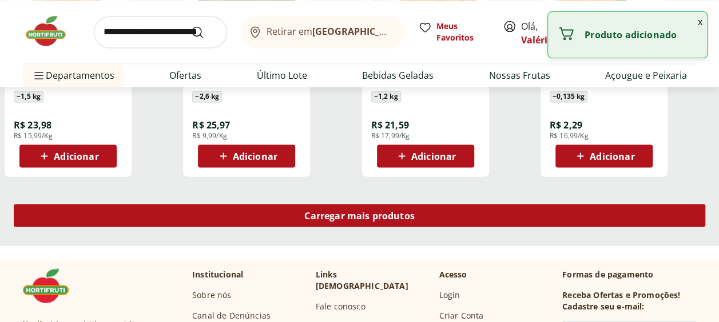
click at [222, 212] on div "Carregar mais produtos" at bounding box center [359, 215] width 691 height 23
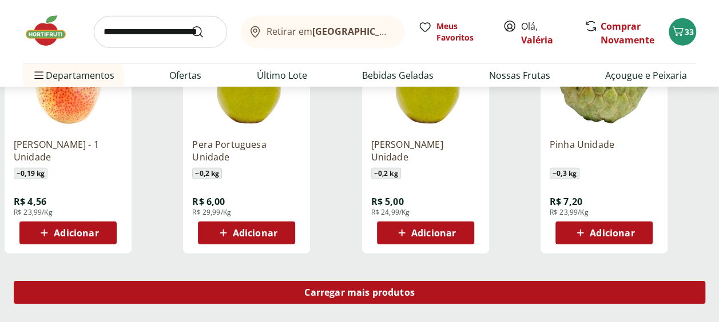
scroll to position [5946, 0]
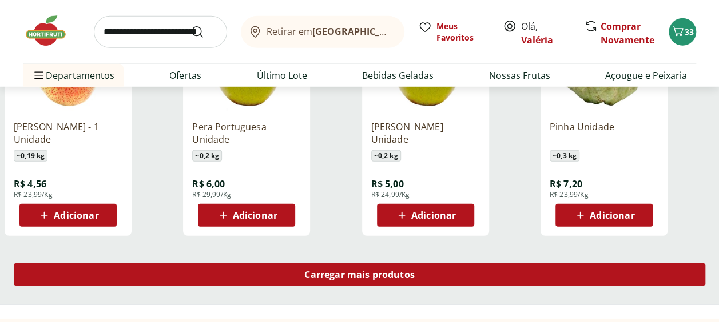
click at [277, 264] on div "Carregar mais produtos" at bounding box center [359, 275] width 691 height 23
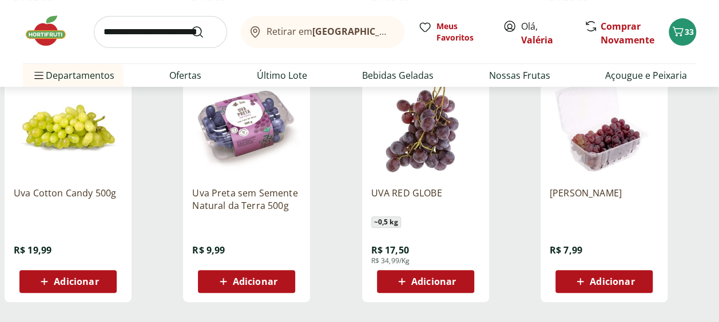
scroll to position [6632, 0]
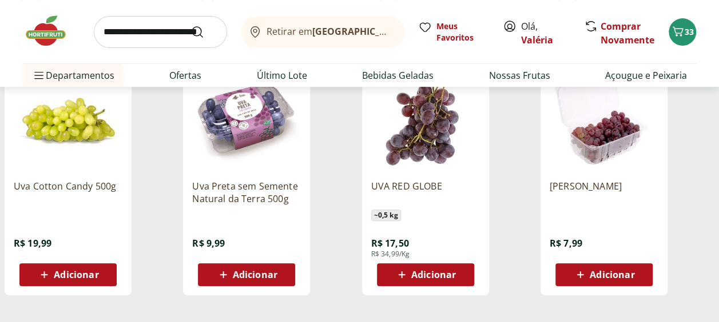
click at [276, 280] on span "Adicionar" at bounding box center [255, 274] width 45 height 9
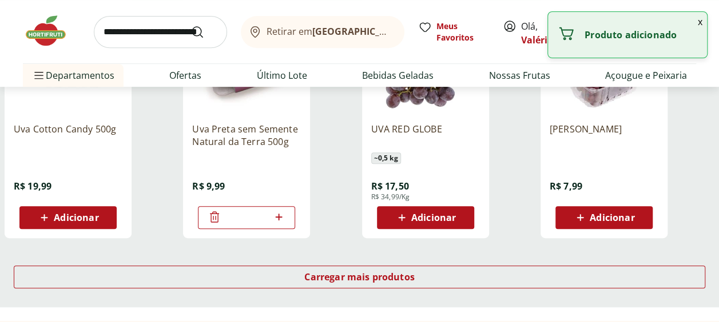
scroll to position [6804, 0]
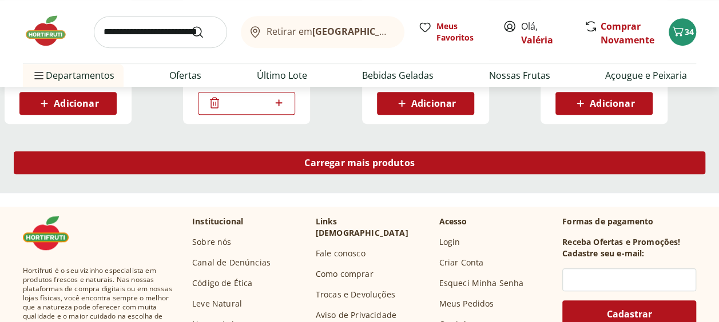
click at [340, 165] on span "Carregar mais produtos" at bounding box center [359, 162] width 110 height 9
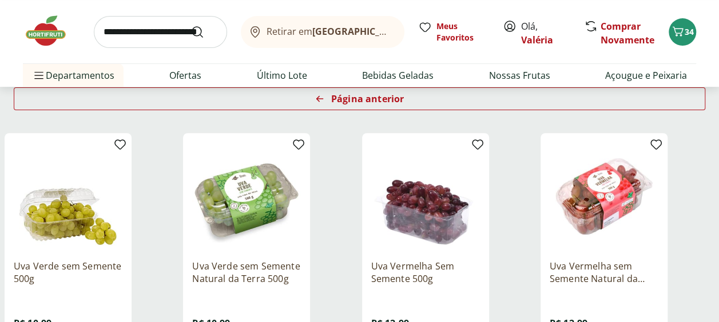
scroll to position [210, 0]
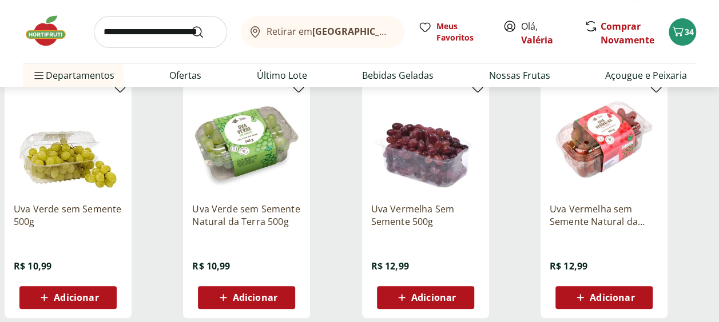
click at [250, 291] on span "Adicionar" at bounding box center [246, 298] width 61 height 14
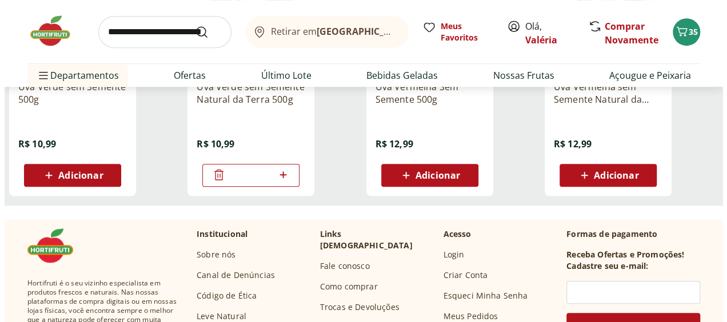
scroll to position [268, 0]
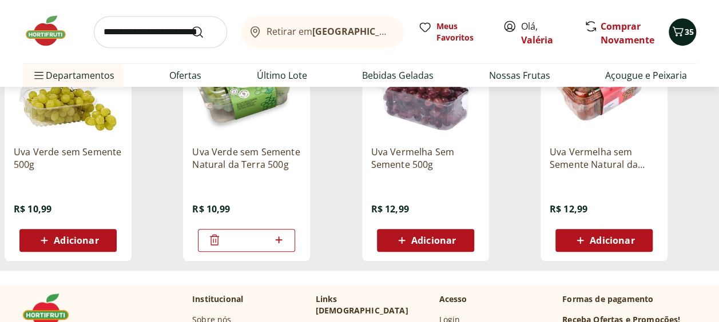
click at [680, 41] on div "35" at bounding box center [681, 32] width 9 height 18
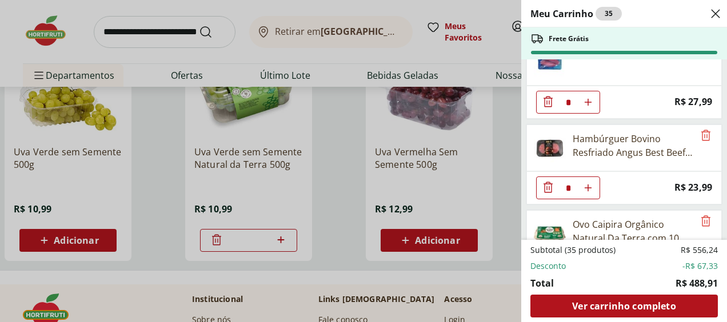
scroll to position [0, 0]
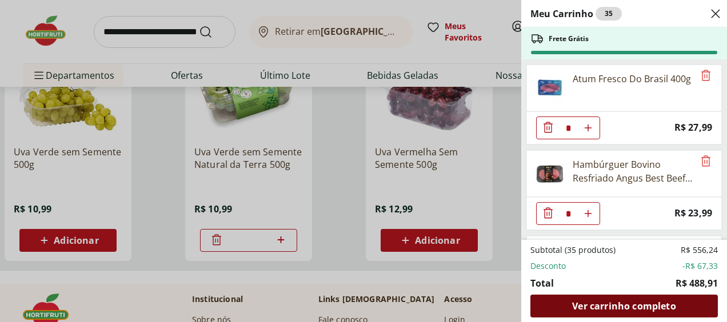
click at [604, 308] on span "Ver carrinho completo" at bounding box center [623, 306] width 103 height 9
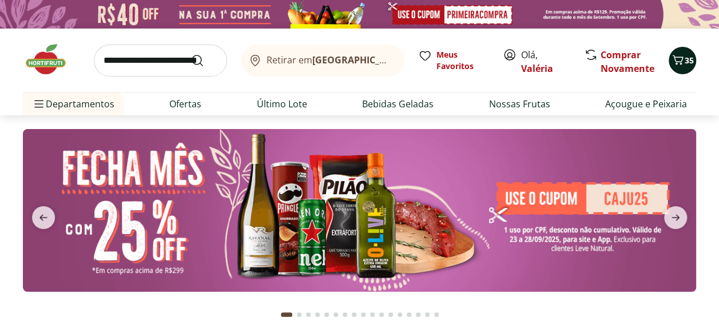
click at [680, 59] on icon "Carrinho" at bounding box center [678, 60] width 14 height 14
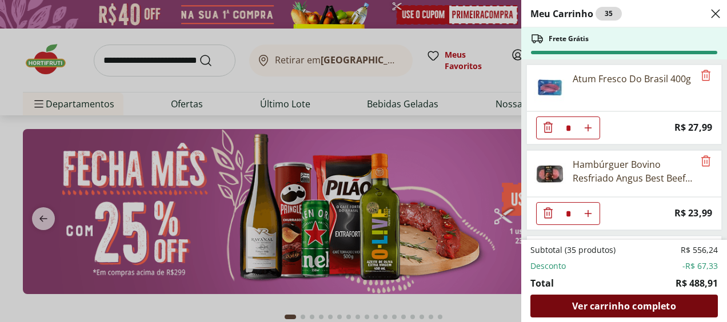
click at [629, 302] on span "Ver carrinho completo" at bounding box center [623, 306] width 103 height 9
